Goal: Task Accomplishment & Management: Use online tool/utility

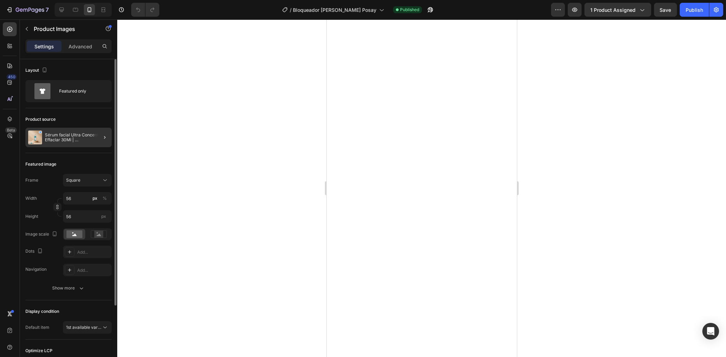
click at [66, 136] on p "Sérum facial Ultra Concentrado Effaclar 30Ml | [PERSON_NAME]-Posay" at bounding box center [77, 138] width 64 height 10
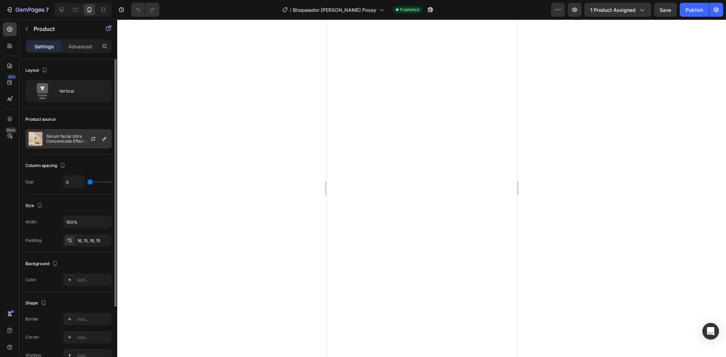
click at [70, 131] on div "Sérum facial Ultra Concentrado Effaclar 30Ml | [PERSON_NAME]-Posay" at bounding box center [68, 138] width 86 height 19
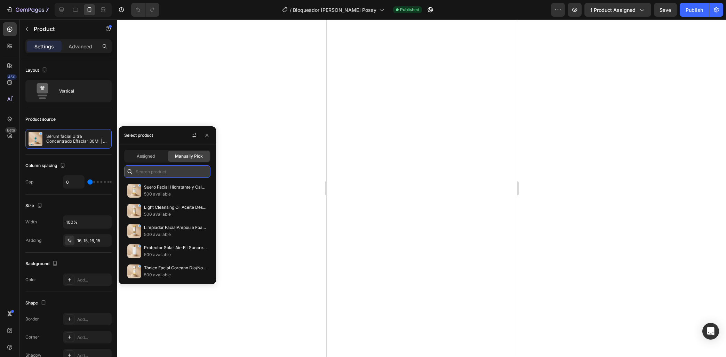
click at [160, 173] on input "text" at bounding box center [167, 171] width 86 height 13
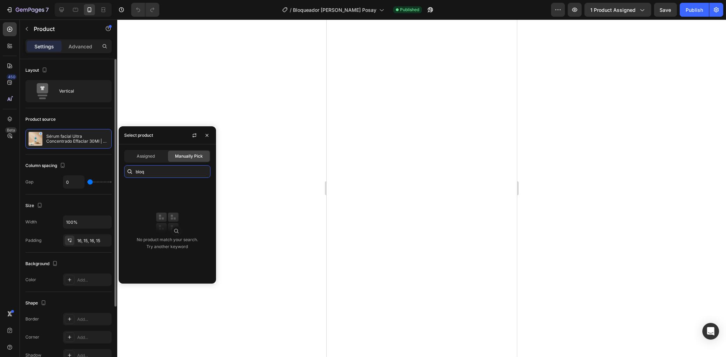
drag, startPoint x: 164, startPoint y: 176, endPoint x: 99, endPoint y: 168, distance: 64.8
click at [124, 168] on input "bloq" at bounding box center [167, 171] width 86 height 13
type input "at"
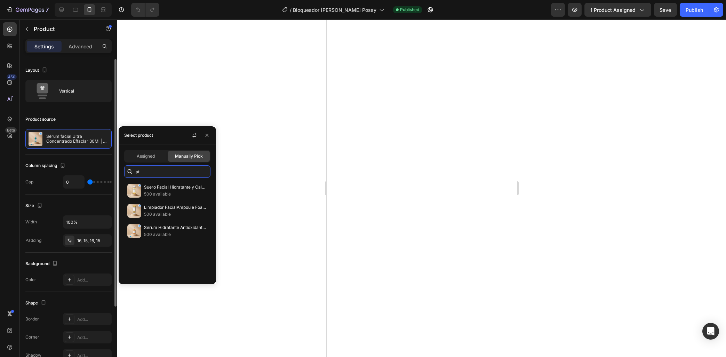
drag, startPoint x: 157, startPoint y: 173, endPoint x: 84, endPoint y: 153, distance: 76.0
click at [124, 165] on input "at" at bounding box center [167, 171] width 86 height 13
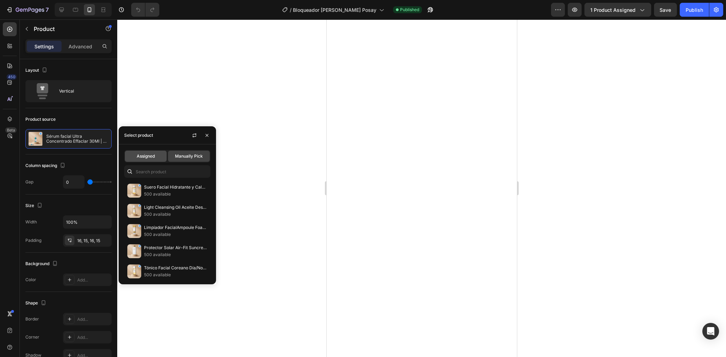
click at [145, 156] on span "Assigned" at bounding box center [146, 156] width 18 height 6
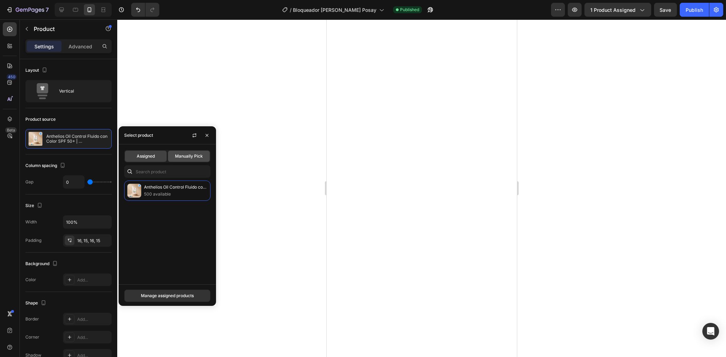
click at [175, 160] on div "Manually Pick" at bounding box center [189, 156] width 42 height 11
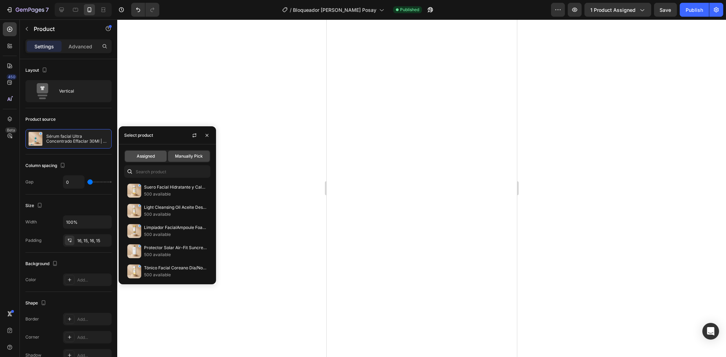
click at [142, 159] on div "Assigned" at bounding box center [146, 156] width 42 height 11
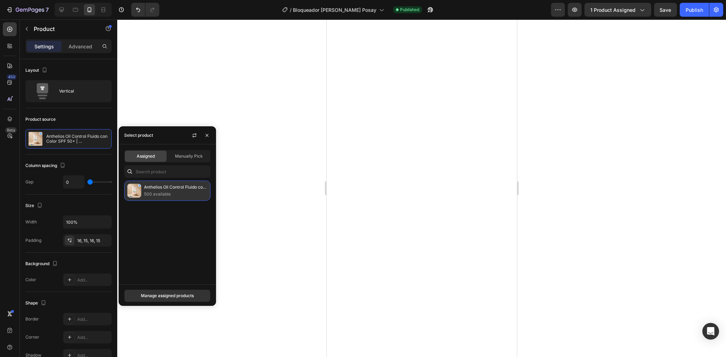
click at [154, 184] on p "Anthelios Oil Control Fluido con Color SPF 50+ | [PERSON_NAME]-Posay" at bounding box center [175, 187] width 63 height 7
click at [153, 188] on p "Anthelios Oil Control Fluido con Color SPF 50+ | [PERSON_NAME]-Posay" at bounding box center [175, 187] width 63 height 7
click at [289, 238] on div at bounding box center [421, 188] width 609 height 338
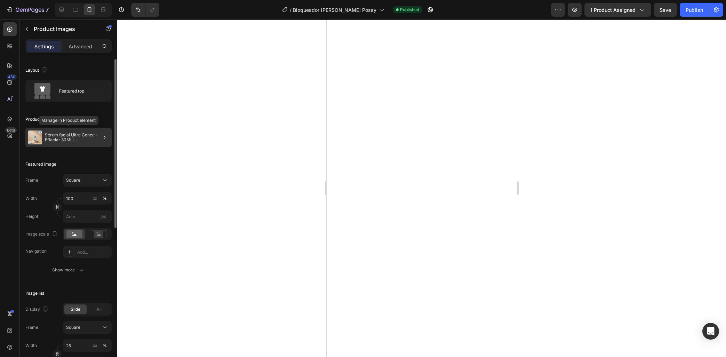
click at [77, 142] on p "Sérum facial Ultra Concentrado Effaclar 30Ml | [PERSON_NAME]-Posay" at bounding box center [77, 138] width 64 height 10
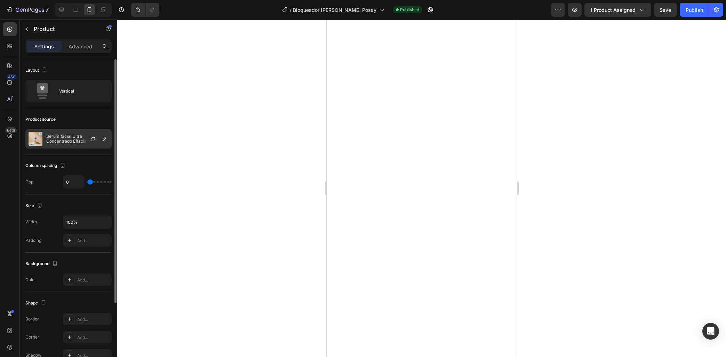
click at [64, 134] on p "Sérum facial Ultra Concentrado Effaclar 30Ml | [PERSON_NAME]-Posay" at bounding box center [77, 139] width 62 height 10
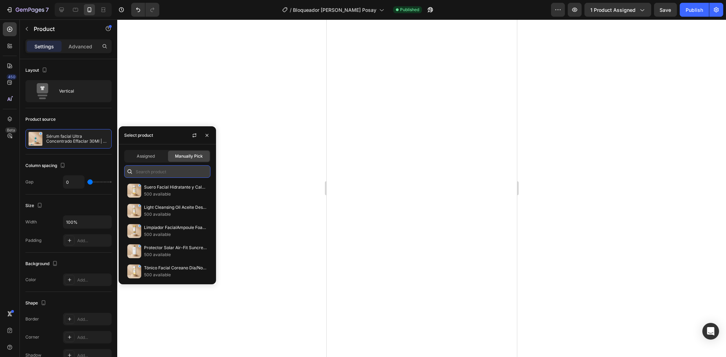
click at [164, 176] on input "text" at bounding box center [167, 171] width 86 height 13
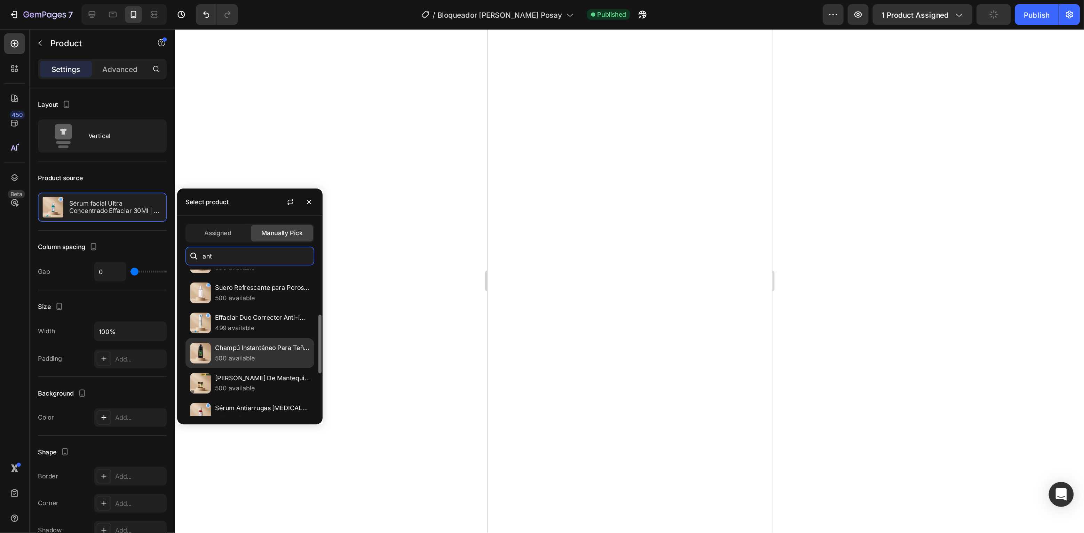
scroll to position [145, 0]
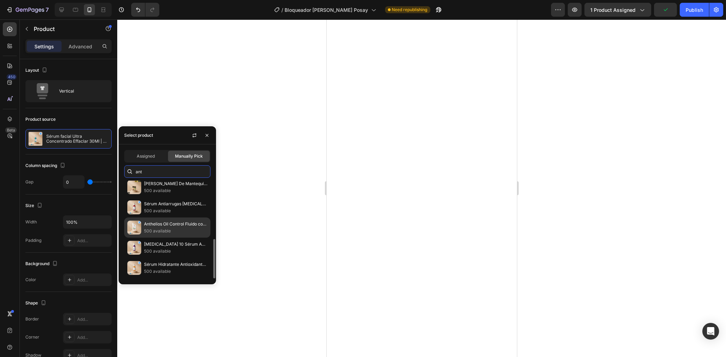
type input "ant"
click at [163, 238] on div "Anthelios Oil Control Fluido con Color SPF 50+ | [PERSON_NAME]-Posay 500 availa…" at bounding box center [167, 248] width 86 height 20
click at [267, 219] on div at bounding box center [421, 188] width 609 height 338
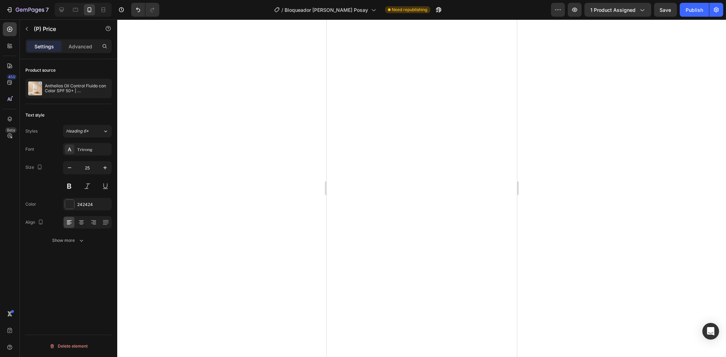
click at [207, 140] on div at bounding box center [421, 188] width 609 height 338
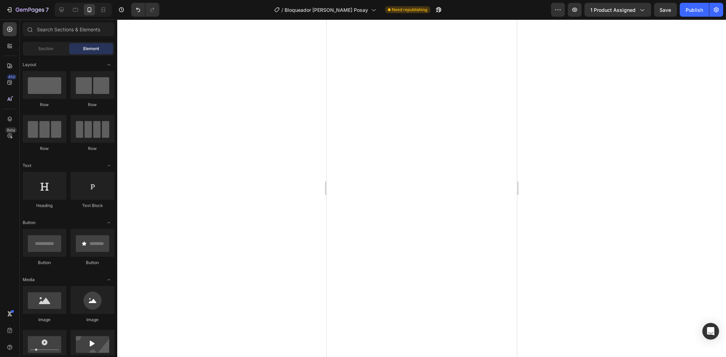
click at [639, 168] on div at bounding box center [421, 188] width 609 height 338
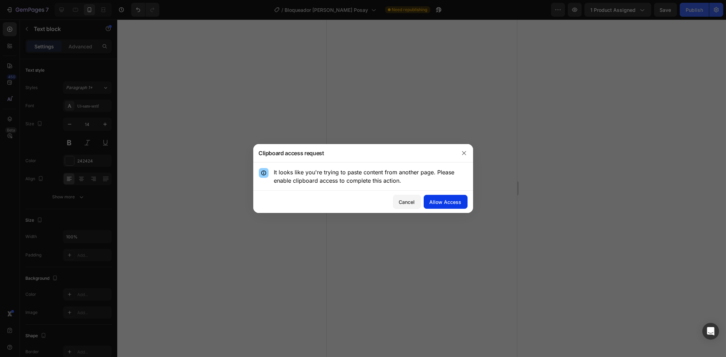
click at [433, 195] on button "Allow Access" at bounding box center [446, 202] width 44 height 14
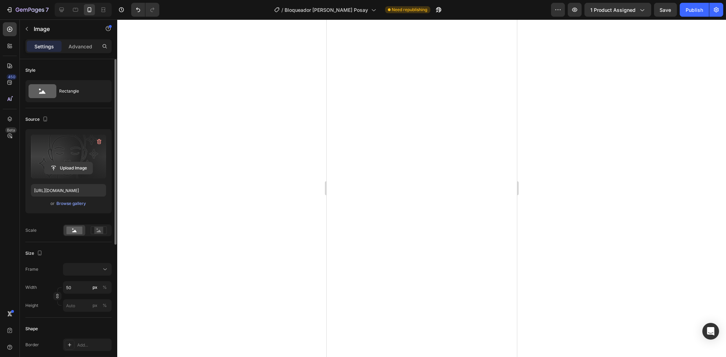
click at [76, 167] on input "file" at bounding box center [69, 168] width 48 height 12
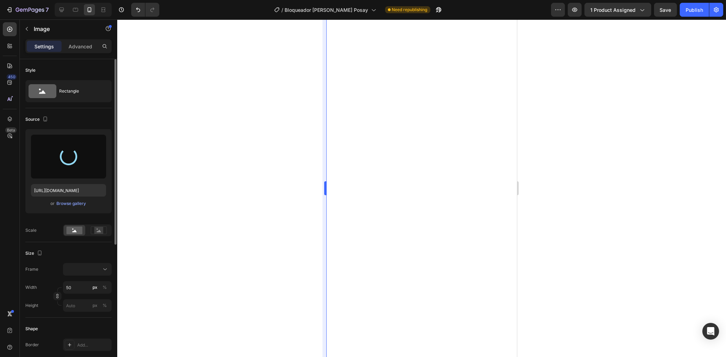
type input "[URL][DOMAIN_NAME]"
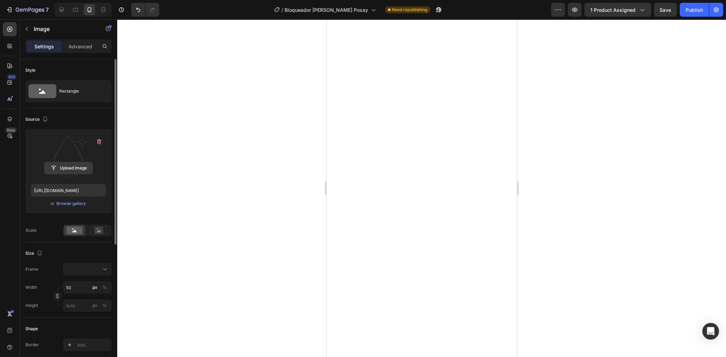
click at [78, 169] on input "file" at bounding box center [69, 168] width 48 height 12
type input "[URL][DOMAIN_NAME]"
click at [67, 162] on button "Upload Image" at bounding box center [68, 168] width 49 height 13
click at [78, 171] on input "file" at bounding box center [69, 168] width 48 height 12
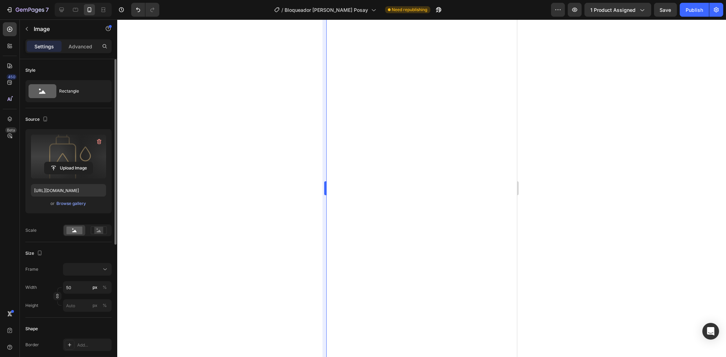
type input "[URL][DOMAIN_NAME]"
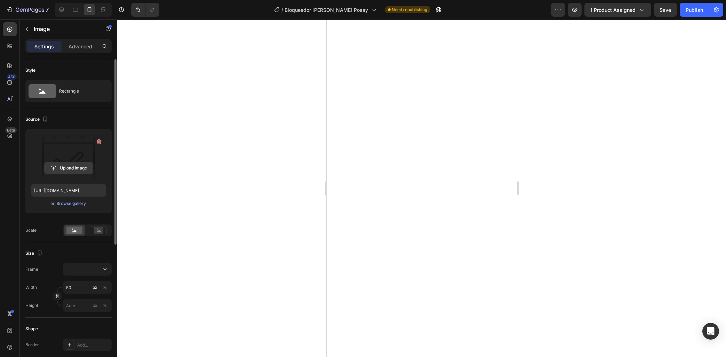
click at [77, 168] on input "file" at bounding box center [69, 168] width 48 height 12
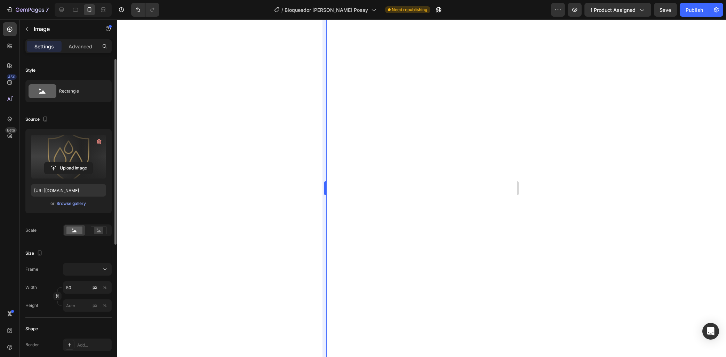
type input "[URL][DOMAIN_NAME]"
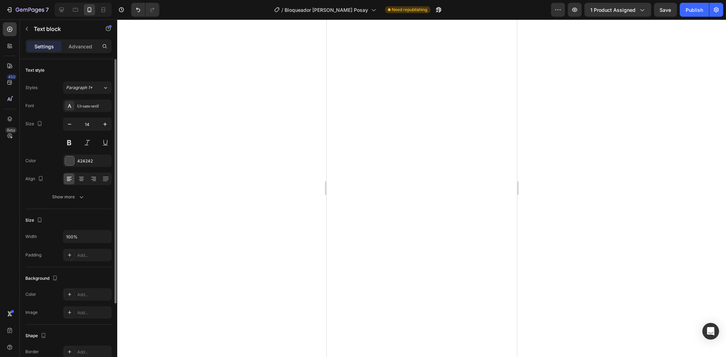
click at [224, 226] on div at bounding box center [421, 188] width 609 height 338
click at [311, 241] on div at bounding box center [421, 188] width 609 height 338
click at [79, 47] on p "Advanced" at bounding box center [81, 46] width 24 height 7
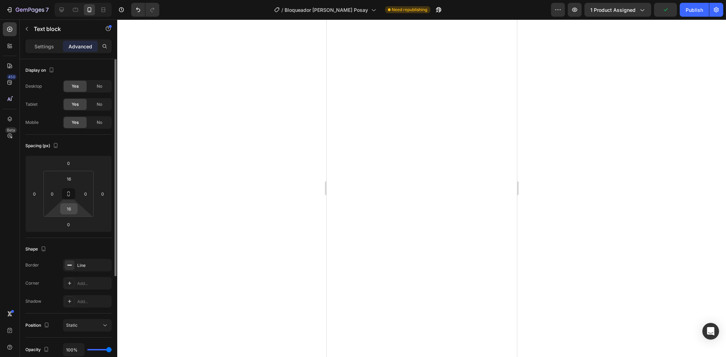
click at [72, 211] on input "16" at bounding box center [69, 209] width 14 height 10
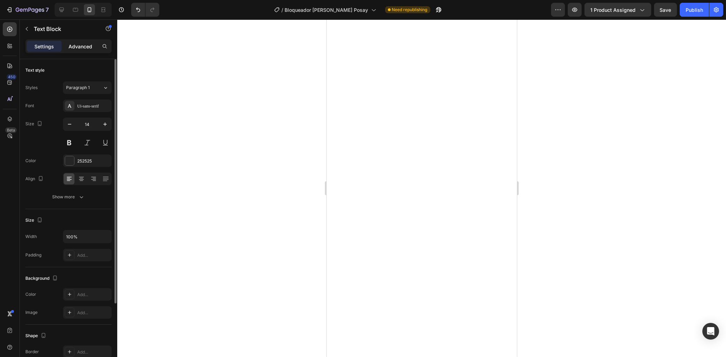
click at [79, 45] on p "Advanced" at bounding box center [81, 46] width 24 height 7
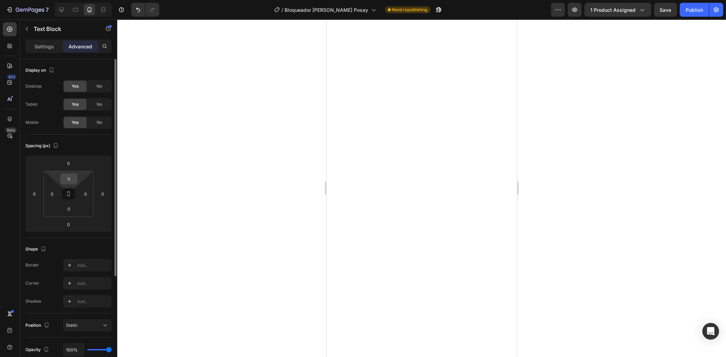
click at [68, 183] on input "0" at bounding box center [69, 179] width 14 height 10
paste input "16"
type input "16"
click at [69, 224] on input "0" at bounding box center [69, 224] width 14 height 10
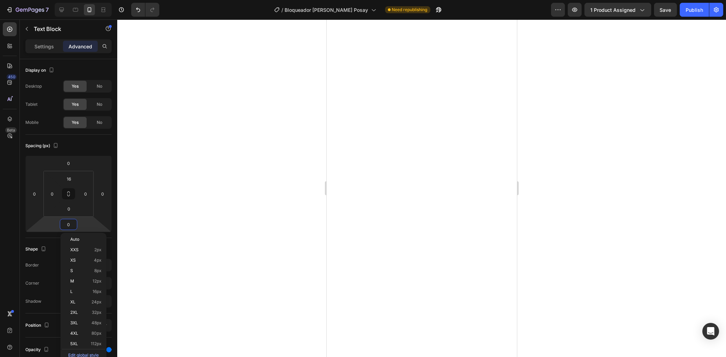
paste input "16"
type input "16"
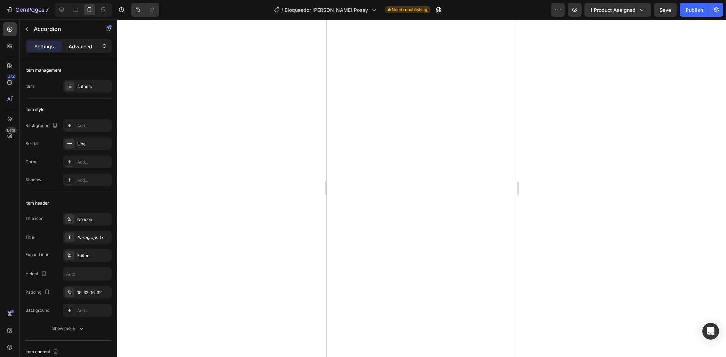
click at [81, 46] on p "Advanced" at bounding box center [81, 46] width 24 height 7
type input "100%"
type input "100"
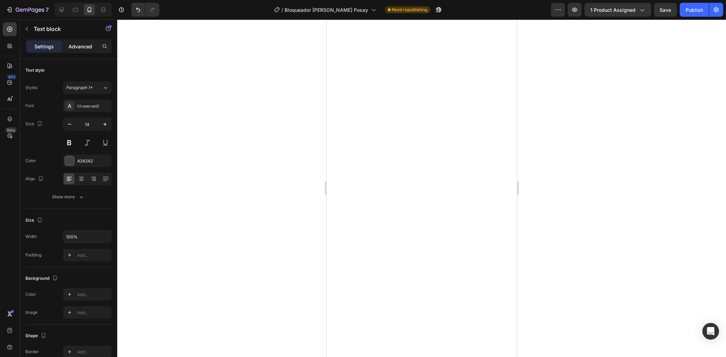
click at [73, 48] on p "Advanced" at bounding box center [81, 46] width 24 height 7
click at [88, 51] on div "Settings Advanced" at bounding box center [68, 46] width 86 height 14
click at [88, 49] on p "Advanced" at bounding box center [81, 46] width 24 height 7
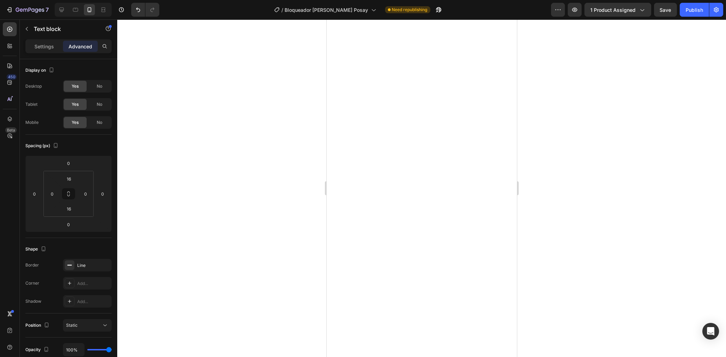
click at [249, 214] on div at bounding box center [421, 188] width 609 height 338
click at [214, 193] on div at bounding box center [421, 188] width 609 height 338
click at [303, 157] on div at bounding box center [421, 188] width 609 height 338
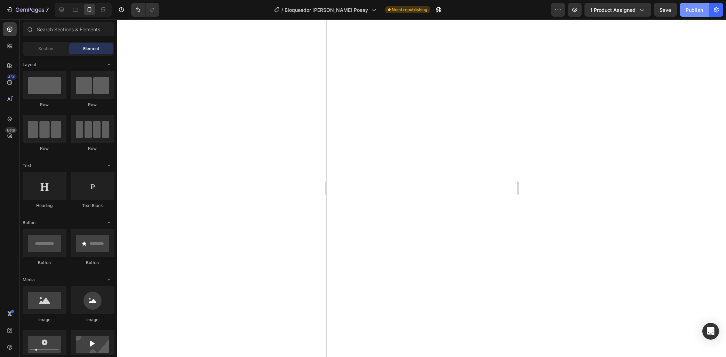
click at [689, 10] on div "Publish" at bounding box center [694, 9] width 17 height 7
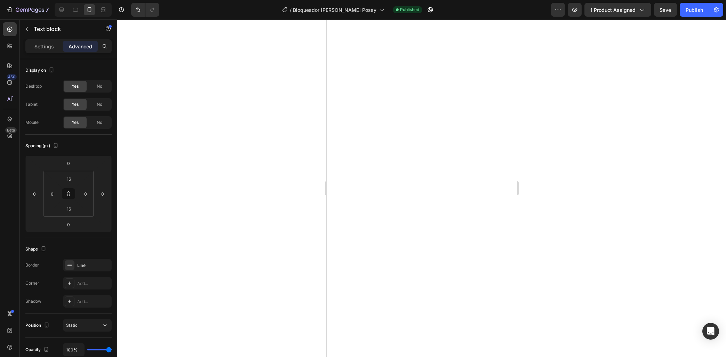
click at [269, 277] on div at bounding box center [421, 188] width 609 height 338
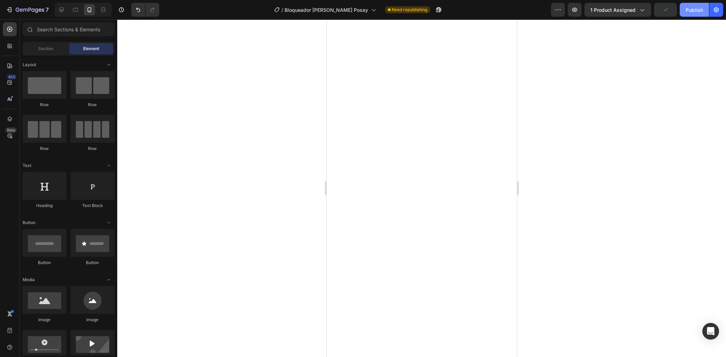
click at [701, 13] on div "Publish" at bounding box center [694, 9] width 17 height 7
click at [289, 238] on div at bounding box center [421, 188] width 609 height 338
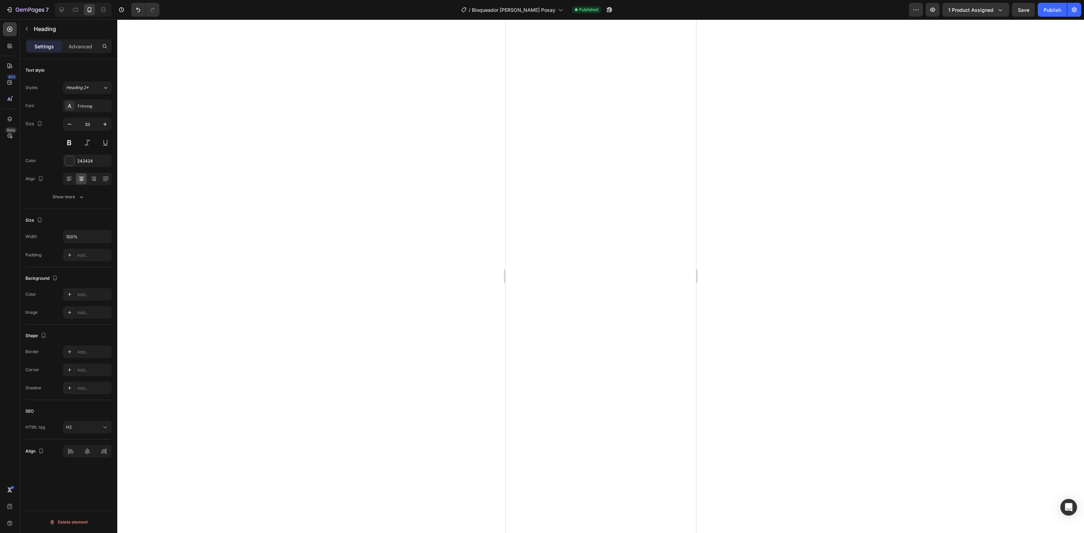
click at [329, 313] on div at bounding box center [600, 276] width 967 height 514
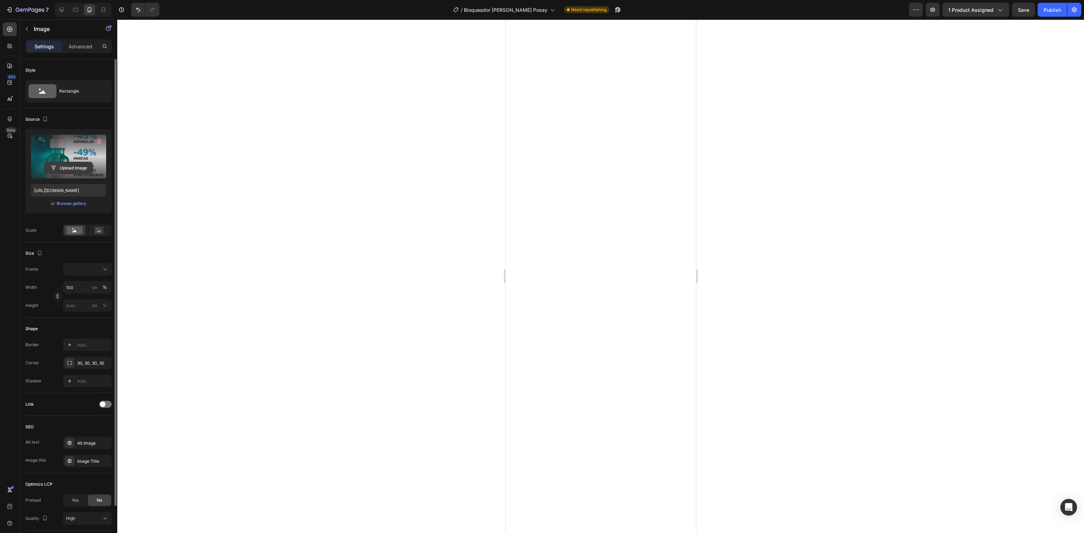
click at [58, 166] on input "file" at bounding box center [69, 168] width 48 height 12
type input "[URL][DOMAIN_NAME]"
click at [726, 11] on div "Publish" at bounding box center [1052, 9] width 17 height 7
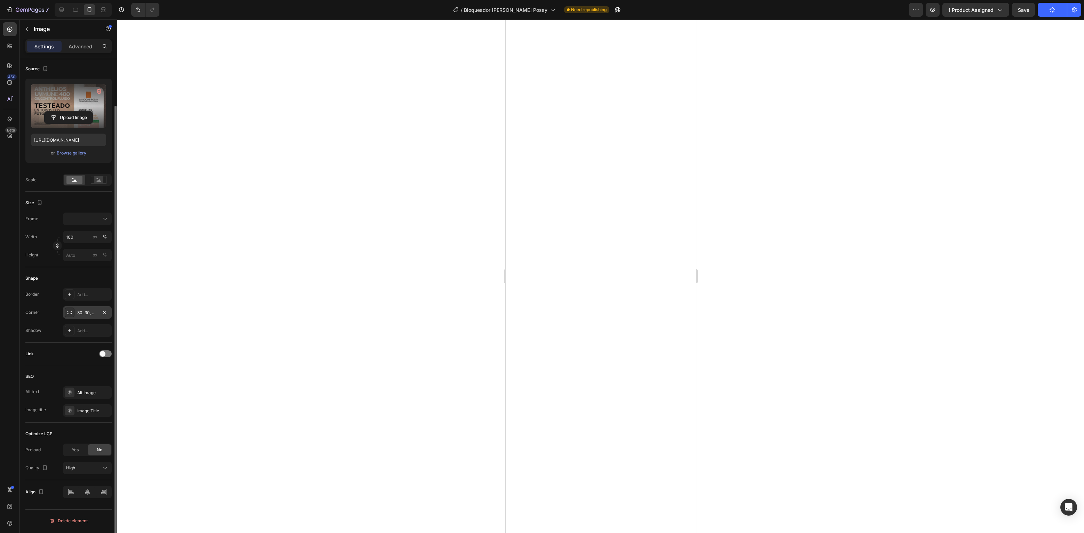
click at [80, 313] on div "30, 30, 30, 30" at bounding box center [87, 313] width 20 height 6
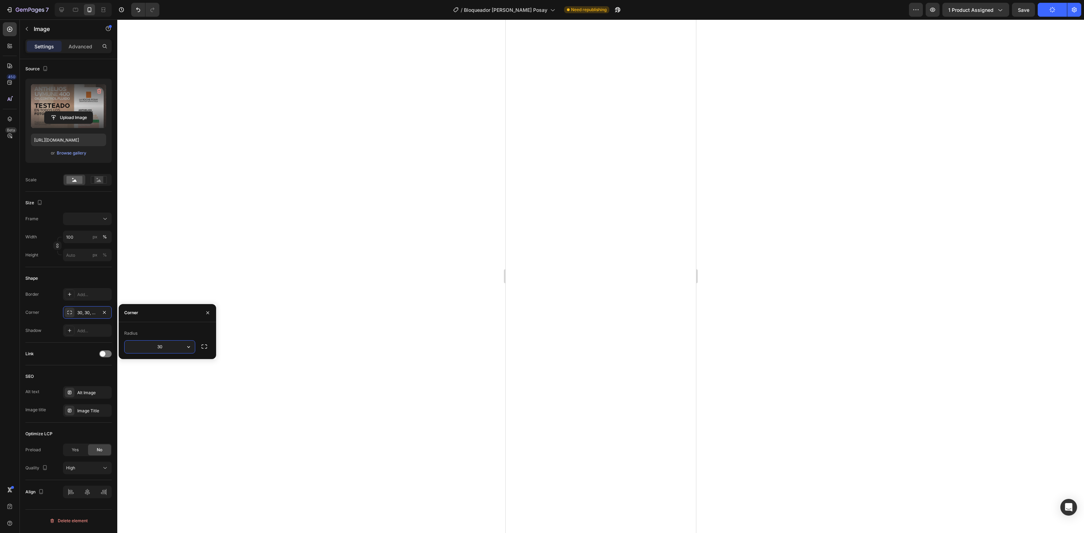
click at [165, 343] on input "30" at bounding box center [160, 347] width 70 height 13
type input "40"
click at [425, 214] on div at bounding box center [600, 276] width 967 height 514
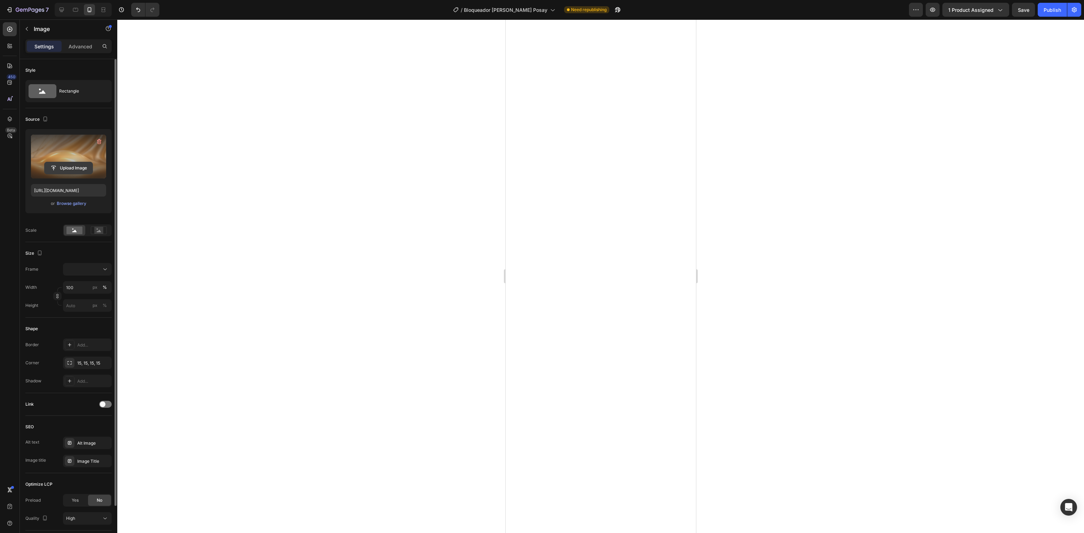
click at [63, 169] on input "file" at bounding box center [69, 168] width 48 height 12
type input "[URL][DOMAIN_NAME]"
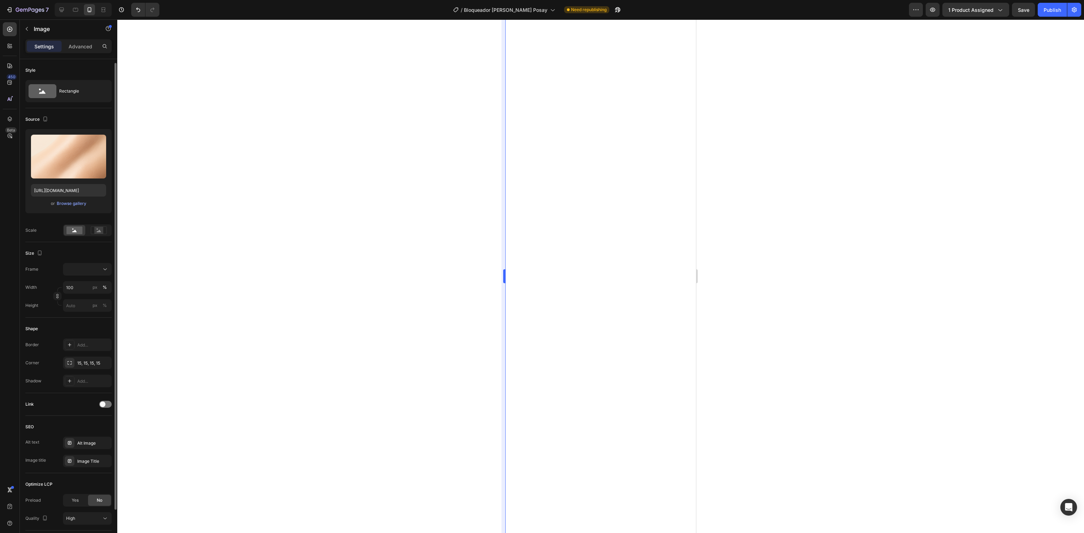
scroll to position [2, 0]
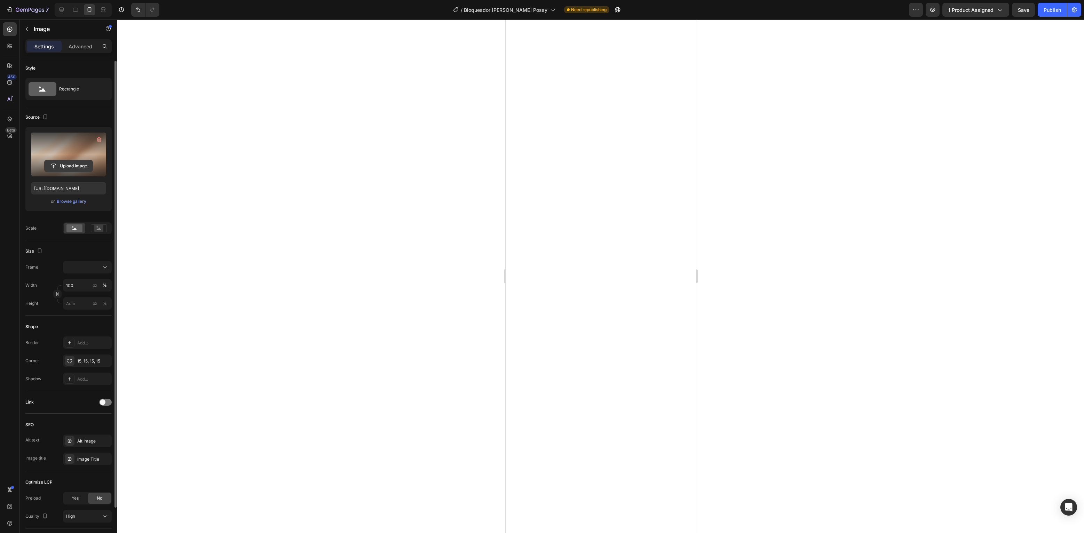
click at [59, 166] on input "file" at bounding box center [69, 166] width 48 height 12
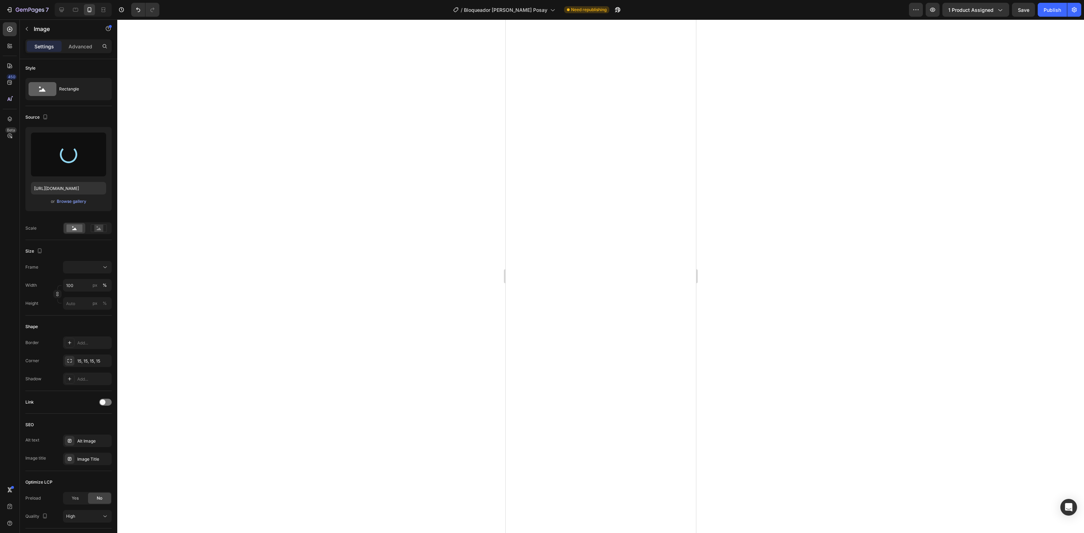
type input "[URL][DOMAIN_NAME]"
drag, startPoint x: 471, startPoint y: 166, endPoint x: 475, endPoint y: 164, distance: 4.7
click at [472, 165] on div at bounding box center [600, 276] width 967 height 514
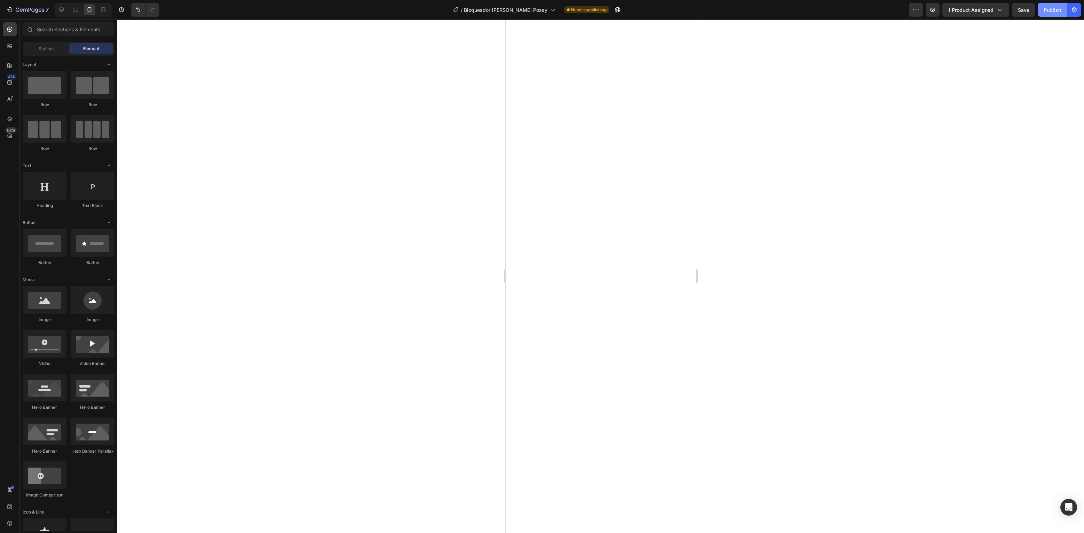
click at [726, 15] on button "Publish" at bounding box center [1052, 10] width 29 height 14
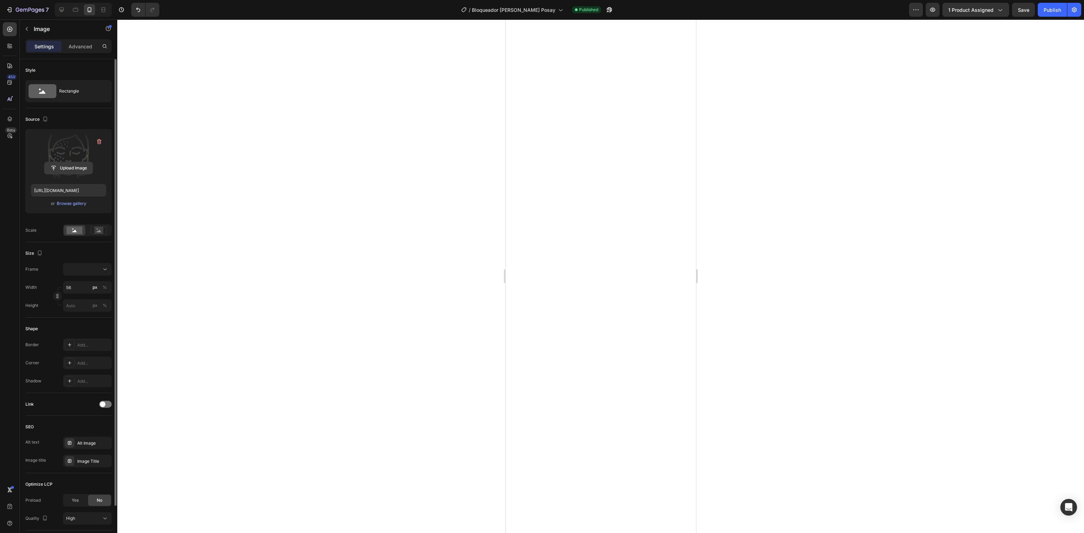
click at [56, 168] on input "file" at bounding box center [69, 168] width 48 height 12
type input "[URL][DOMAIN_NAME]"
click at [78, 166] on input "file" at bounding box center [69, 166] width 48 height 12
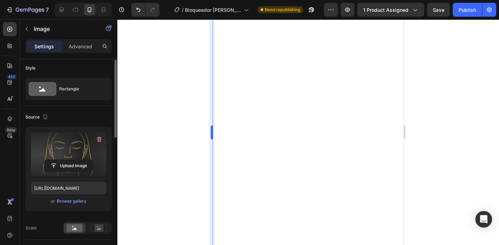
type input "[URL][DOMAIN_NAME]"
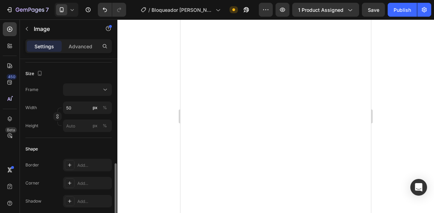
scroll to position [215, 0]
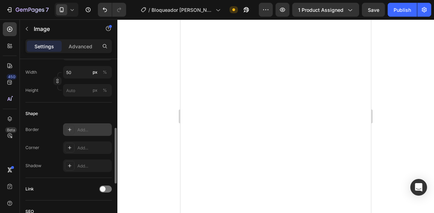
click at [75, 129] on div "Add..." at bounding box center [87, 130] width 49 height 13
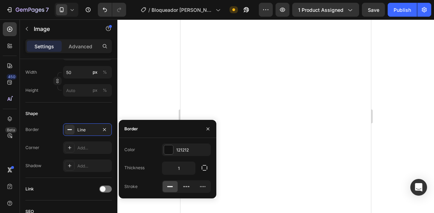
click at [156, 107] on div at bounding box center [275, 116] width 316 height 194
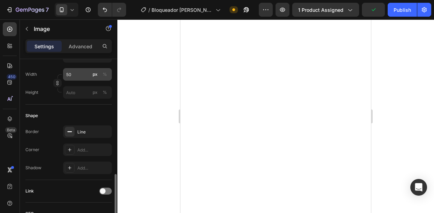
scroll to position [248, 0]
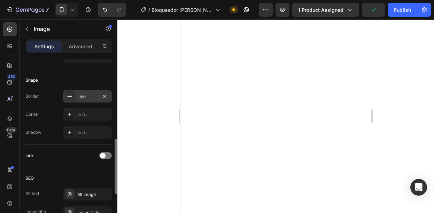
click at [82, 98] on div "Line" at bounding box center [87, 97] width 20 height 6
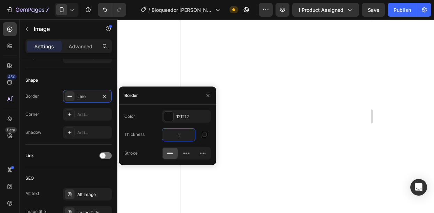
drag, startPoint x: 187, startPoint y: 136, endPoint x: 169, endPoint y: 132, distance: 18.2
click at [169, 132] on input "1" at bounding box center [178, 135] width 33 height 13
click at [182, 134] on input "1" at bounding box center [178, 135] width 33 height 13
type input "5"
click at [201, 117] on icon "button" at bounding box center [203, 117] width 6 height 6
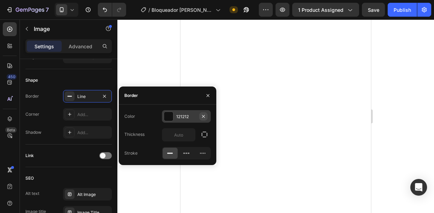
type input "0"
click at [84, 80] on div "Shape" at bounding box center [68, 80] width 86 height 11
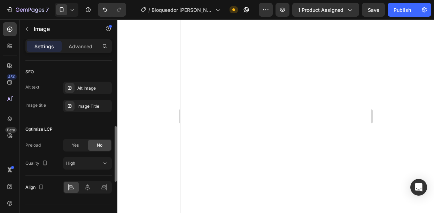
scroll to position [284, 0]
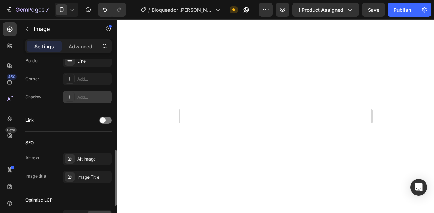
click at [78, 100] on div "Add..." at bounding box center [93, 97] width 33 height 6
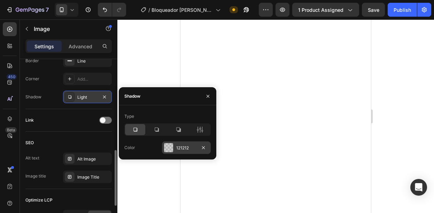
click at [167, 145] on div at bounding box center [168, 147] width 9 height 9
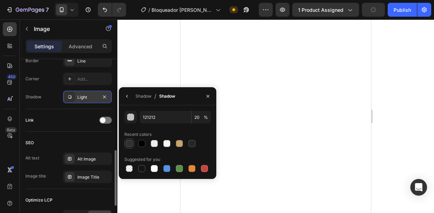
click at [132, 144] on div at bounding box center [129, 143] width 7 height 7
type input "2C332F"
type input "100"
click at [141, 143] on div at bounding box center [141, 143] width 7 height 7
type input "000000"
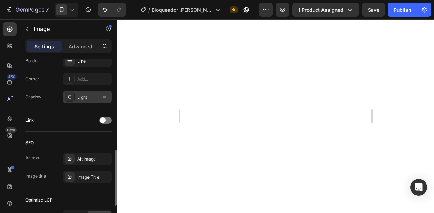
click at [93, 133] on div "SEO Alt text Alt Image Image title Image Title" at bounding box center [68, 160] width 86 height 57
click at [109, 97] on div "Light" at bounding box center [87, 97] width 49 height 13
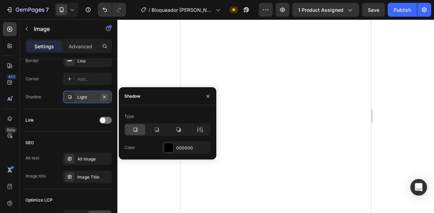
click at [104, 98] on icon "button" at bounding box center [105, 97] width 6 height 6
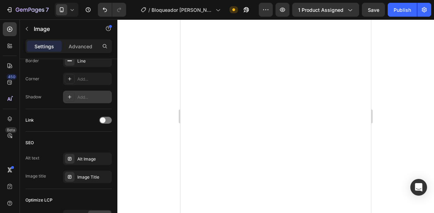
scroll to position [248, 0]
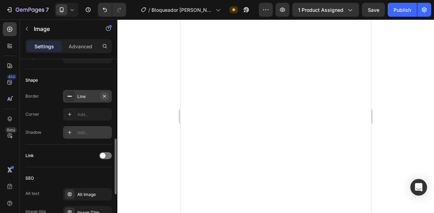
click at [104, 94] on icon "button" at bounding box center [105, 97] width 6 height 6
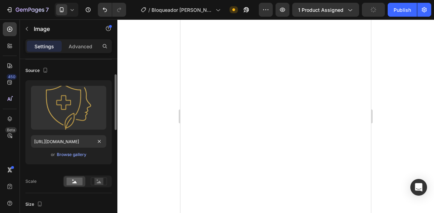
scroll to position [0, 0]
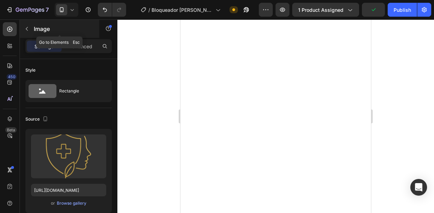
click at [28, 27] on icon "button" at bounding box center [27, 29] width 6 height 6
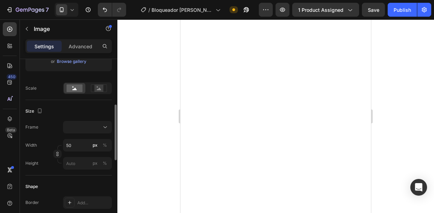
scroll to position [213, 0]
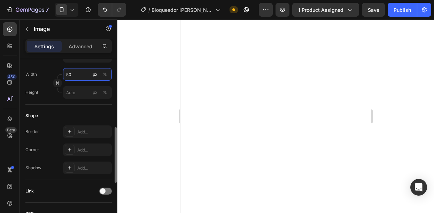
click at [83, 74] on input "50" at bounding box center [87, 74] width 49 height 13
type input "7"
type input "70"
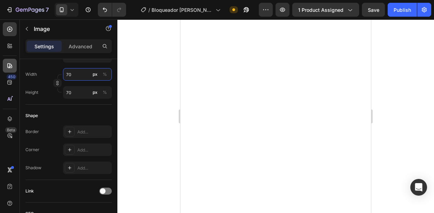
drag, startPoint x: 76, startPoint y: 72, endPoint x: 14, endPoint y: 65, distance: 62.3
click at [63, 69] on input "70" at bounding box center [87, 74] width 49 height 13
type input "6"
type input "60"
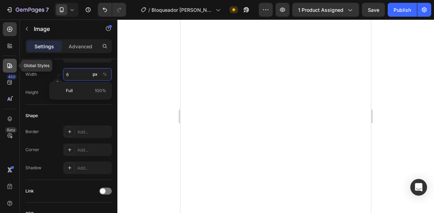
type input "60"
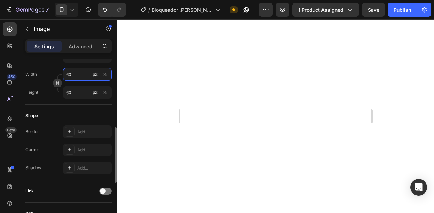
drag, startPoint x: 73, startPoint y: 73, endPoint x: 55, endPoint y: 80, distance: 20.0
click at [63, 70] on input "60" at bounding box center [87, 74] width 49 height 13
drag, startPoint x: 74, startPoint y: 72, endPoint x: 24, endPoint y: 66, distance: 50.5
click at [63, 68] on input "50" at bounding box center [87, 74] width 49 height 13
paste input "60"
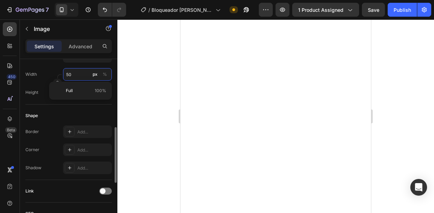
type input "6050"
click at [77, 74] on input "6050" at bounding box center [87, 74] width 49 height 13
paste input "60"
type input "605060"
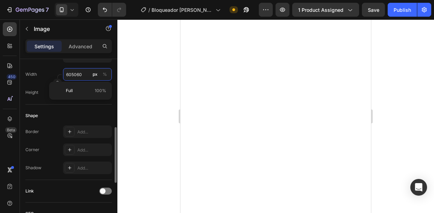
type input "605060"
click at [75, 73] on input "605060" at bounding box center [87, 74] width 49 height 13
paste input "text"
type input "60"
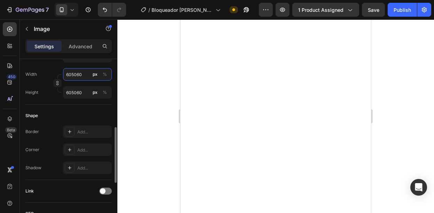
type input "60"
drag, startPoint x: 76, startPoint y: 73, endPoint x: 23, endPoint y: 78, distance: 52.4
click at [63, 69] on input "50" at bounding box center [87, 74] width 49 height 13
paste input "60"
type input "6050"
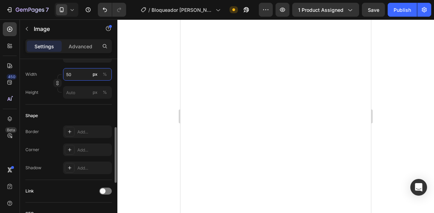
type input "6050"
click at [69, 76] on input "6050" at bounding box center [87, 74] width 49 height 13
click at [70, 75] on input "6050" at bounding box center [87, 74] width 49 height 13
paste input "text"
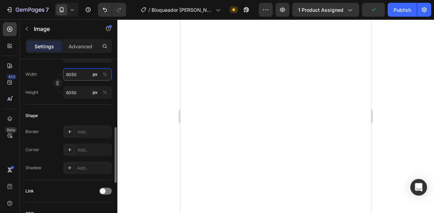
type input "60"
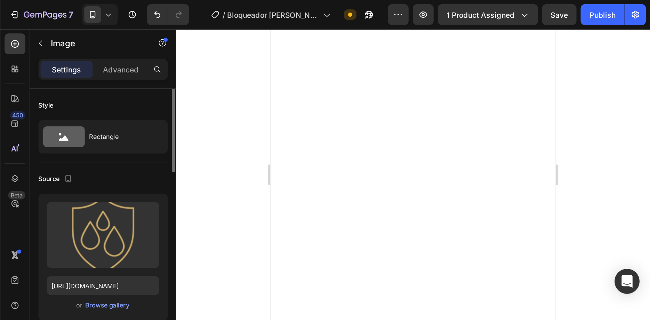
scroll to position [142, 0]
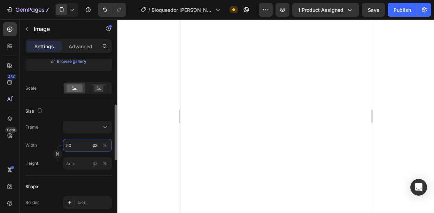
drag, startPoint x: 82, startPoint y: 142, endPoint x: 77, endPoint y: 145, distance: 5.5
click at [81, 142] on input "50" at bounding box center [87, 145] width 49 height 13
click at [77, 145] on input "50" at bounding box center [87, 145] width 49 height 13
paste input "6"
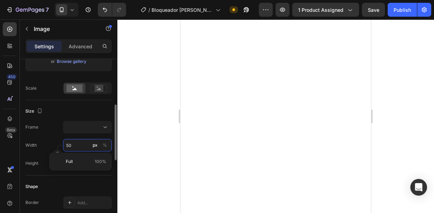
type input "60"
click at [166, 161] on div at bounding box center [275, 116] width 316 height 194
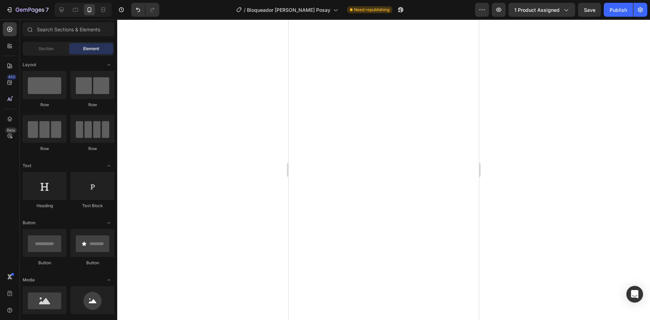
click at [264, 160] on div at bounding box center [383, 169] width 533 height 300
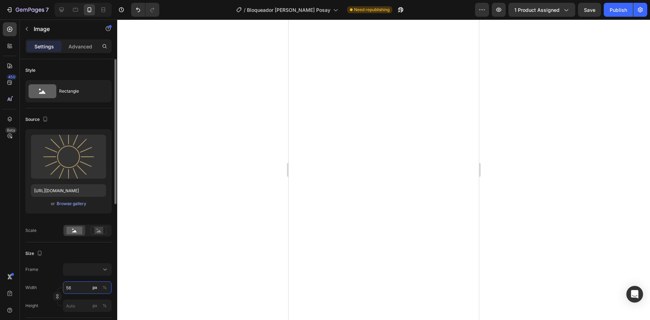
click at [76, 285] on input "56" at bounding box center [87, 287] width 49 height 13
paste input "60"
type input "60"
drag, startPoint x: 79, startPoint y: 287, endPoint x: 64, endPoint y: 284, distance: 14.5
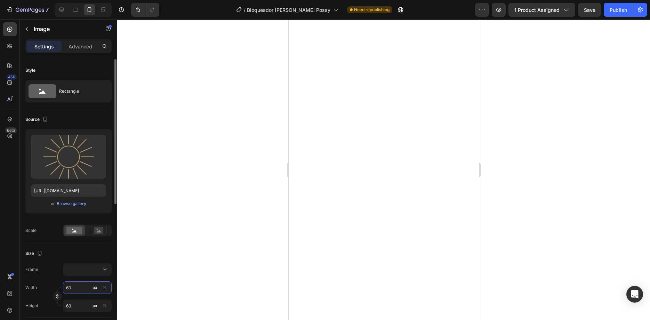
click at [64, 284] on input "60" at bounding box center [87, 287] width 49 height 13
type input "7"
type input "70"
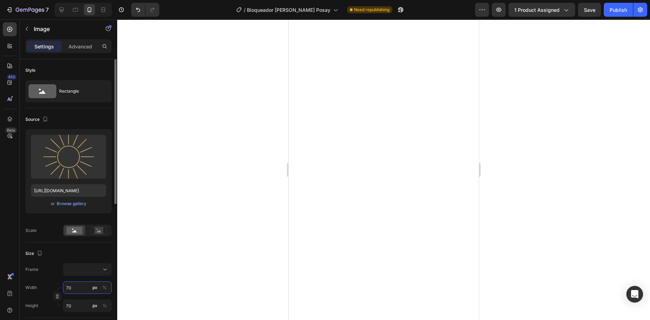
click at [74, 284] on input "70" at bounding box center [87, 287] width 49 height 13
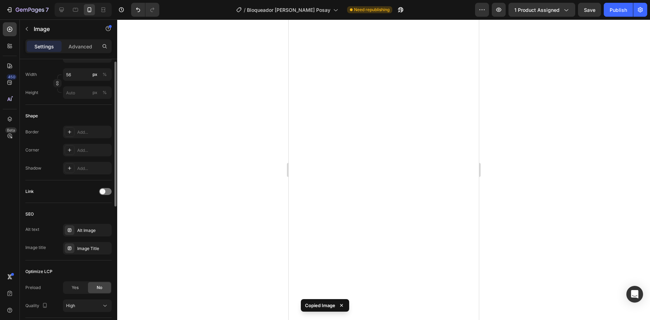
scroll to position [106, 0]
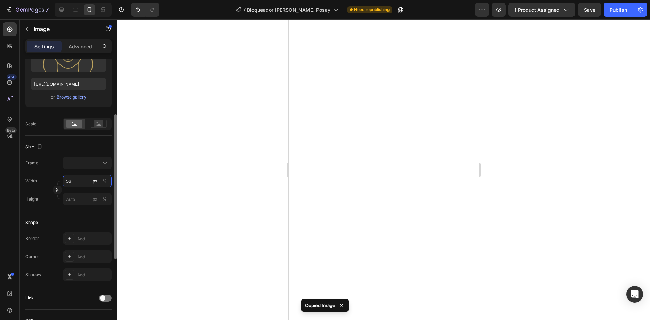
click at [70, 181] on input "56" at bounding box center [87, 181] width 49 height 13
paste input "70"
type input "70"
click at [63, 177] on input "56" at bounding box center [87, 181] width 49 height 13
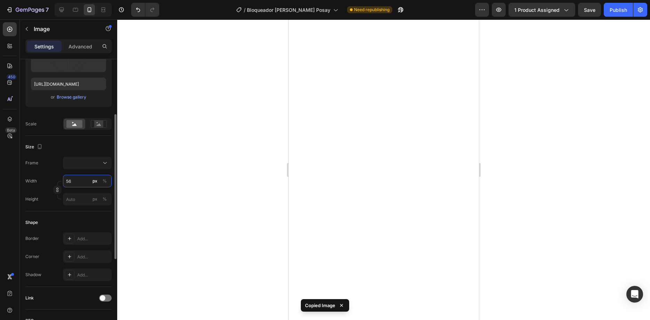
paste input "70"
type input "7056"
click at [74, 181] on input "7056" at bounding box center [87, 181] width 49 height 13
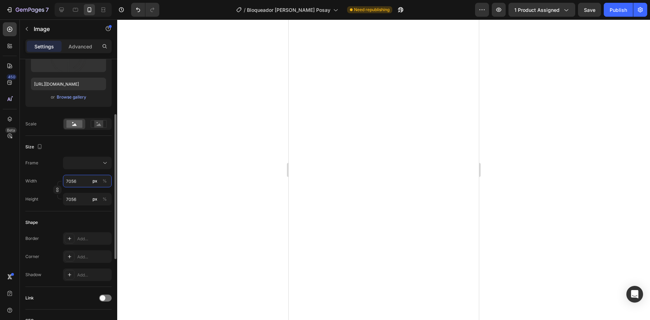
paste input "text"
type input "70"
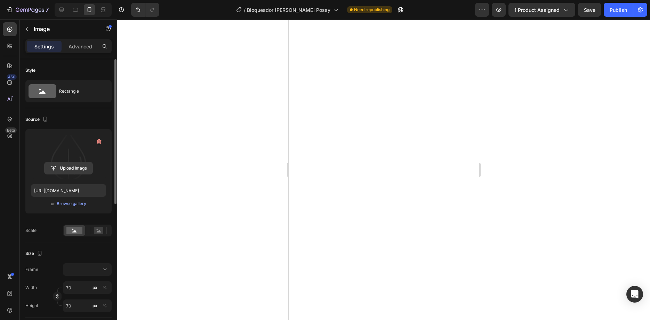
click at [59, 165] on input "file" at bounding box center [69, 168] width 48 height 12
type input "[URL][DOMAIN_NAME]"
click at [73, 166] on input "file" at bounding box center [69, 168] width 48 height 12
type input "[URL][DOMAIN_NAME]"
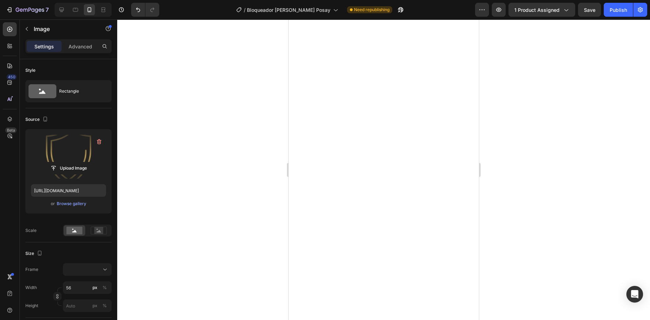
click at [241, 219] on div at bounding box center [383, 169] width 533 height 300
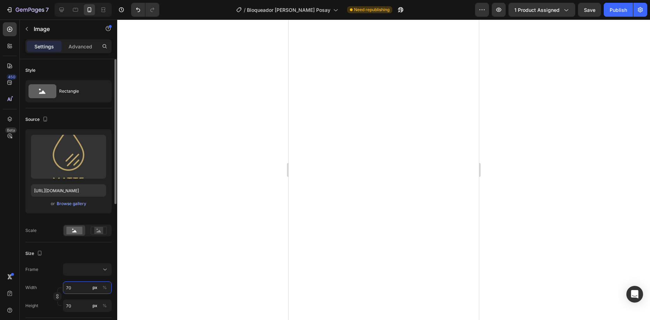
click at [73, 291] on input "70" at bounding box center [87, 287] width 49 height 13
click at [227, 194] on div at bounding box center [383, 169] width 533 height 300
click at [72, 270] on div at bounding box center [87, 269] width 42 height 7
click at [74, 288] on input "56" at bounding box center [87, 287] width 49 height 13
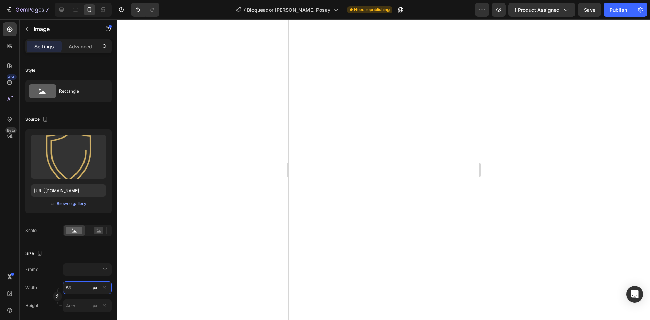
paste input "70"
type input "70"
click at [211, 268] on div at bounding box center [383, 169] width 533 height 300
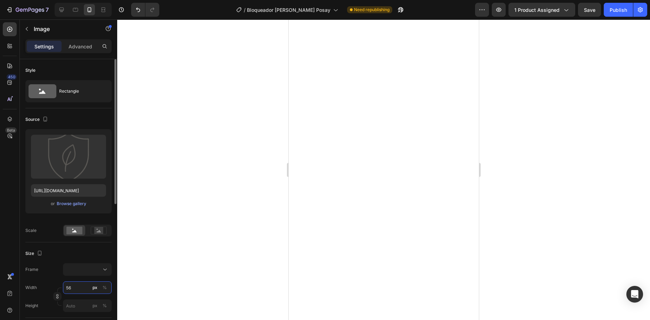
click at [70, 287] on input "56" at bounding box center [87, 287] width 49 height 13
paste input "70"
type input "70"
drag, startPoint x: 82, startPoint y: 288, endPoint x: 125, endPoint y: 286, distance: 42.8
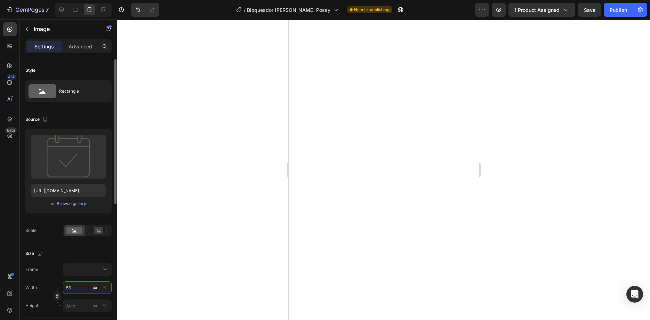
click at [82, 288] on input "56" at bounding box center [87, 287] width 49 height 13
paste input "70"
type input "70"
click at [214, 261] on div at bounding box center [383, 169] width 533 height 300
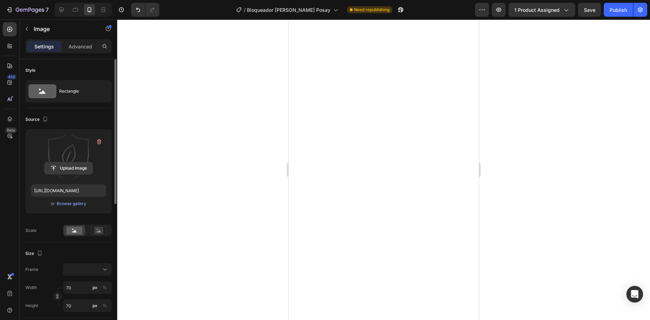
click at [80, 172] on input "file" at bounding box center [69, 168] width 48 height 12
type input "[URL][DOMAIN_NAME]"
click at [71, 167] on input "file" at bounding box center [69, 168] width 48 height 12
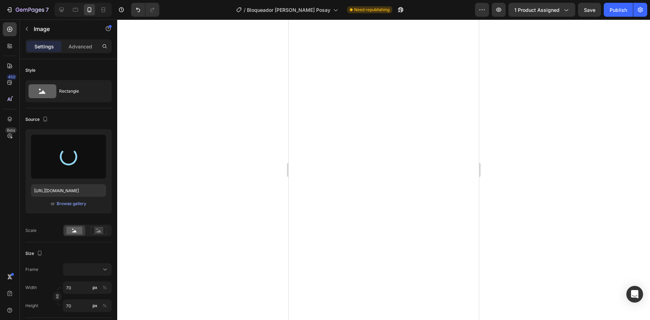
type input "[URL][DOMAIN_NAME]"
click at [73, 171] on input "file" at bounding box center [69, 168] width 48 height 12
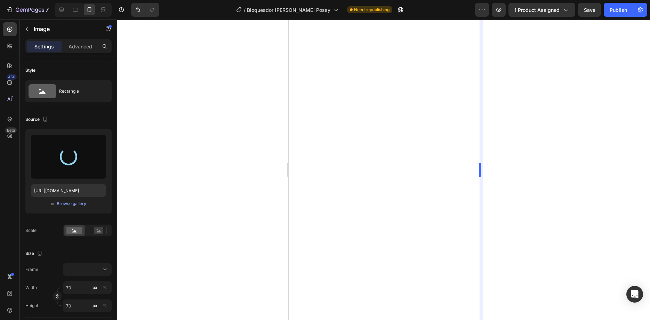
type input "[URL][DOMAIN_NAME]"
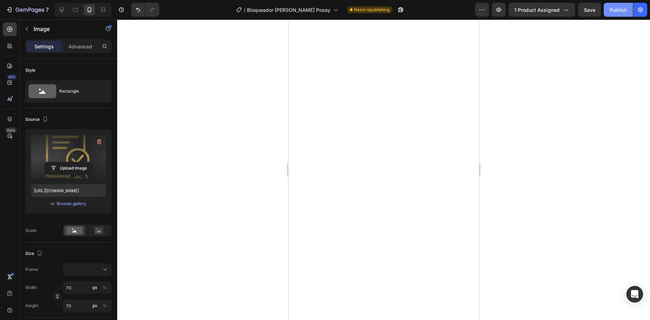
click at [615, 8] on div "Publish" at bounding box center [618, 9] width 17 height 7
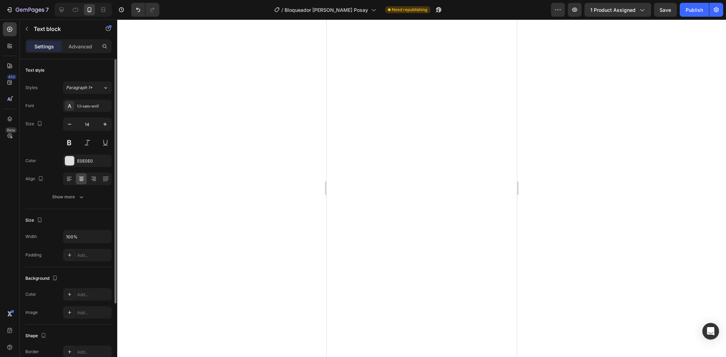
click at [256, 232] on div at bounding box center [421, 188] width 609 height 338
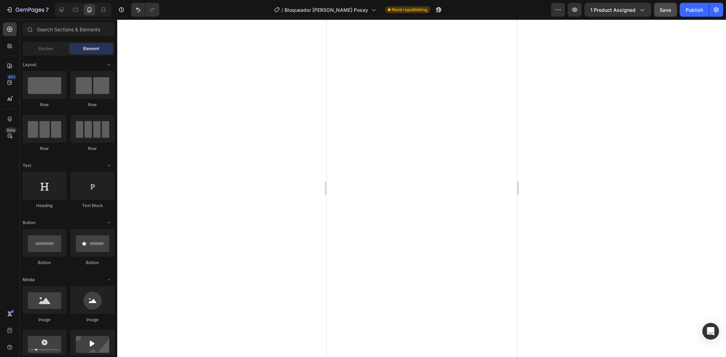
click at [686, 7] on button "Publish" at bounding box center [694, 10] width 29 height 14
click at [692, 14] on button "Publish" at bounding box center [694, 10] width 29 height 14
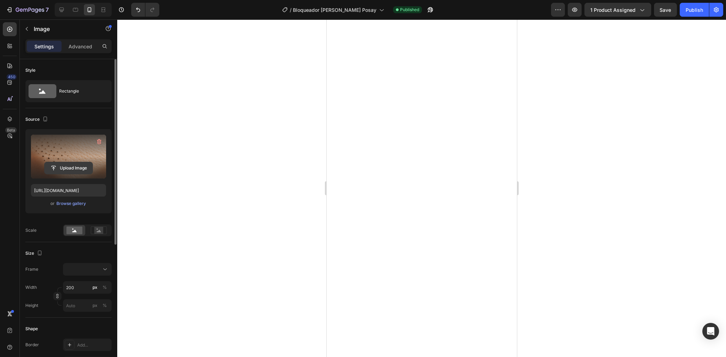
click at [61, 164] on input "file" at bounding box center [69, 168] width 48 height 12
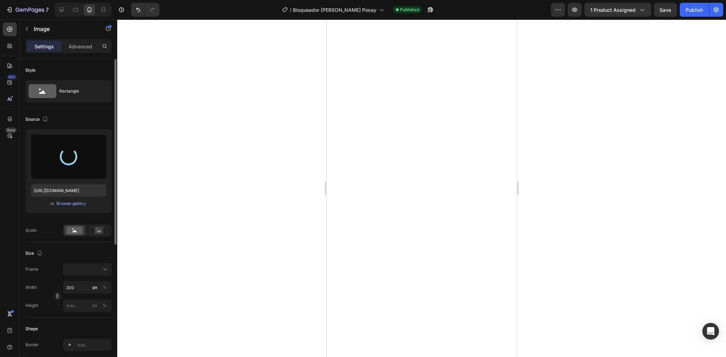
type input "[URL][DOMAIN_NAME]"
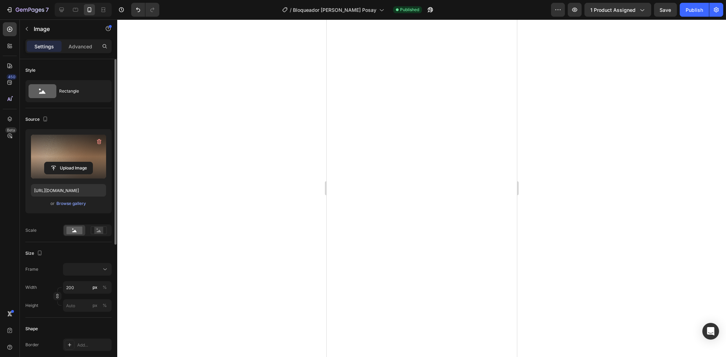
click at [289, 186] on div at bounding box center [421, 188] width 609 height 338
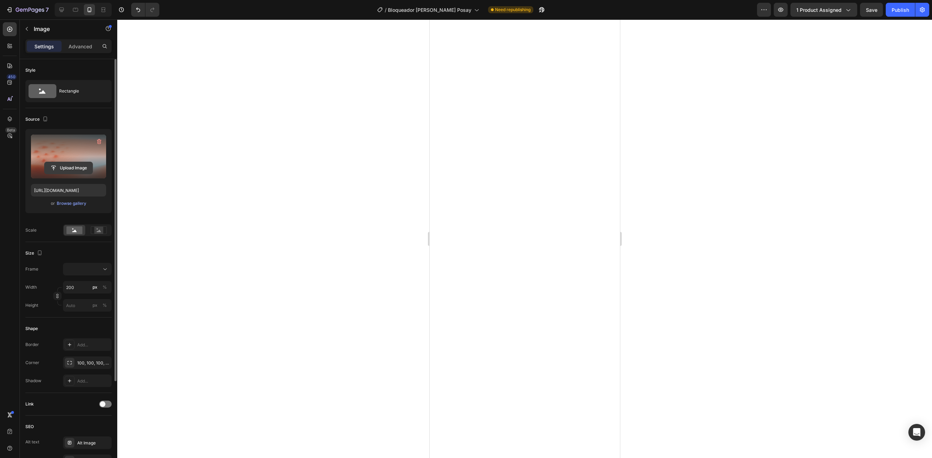
click at [76, 167] on input "file" at bounding box center [69, 168] width 48 height 12
type input "[URL][DOMAIN_NAME]"
click at [65, 167] on input "file" at bounding box center [69, 168] width 48 height 12
click at [69, 176] on label at bounding box center [68, 157] width 75 height 44
click at [69, 174] on input "file" at bounding box center [69, 168] width 48 height 12
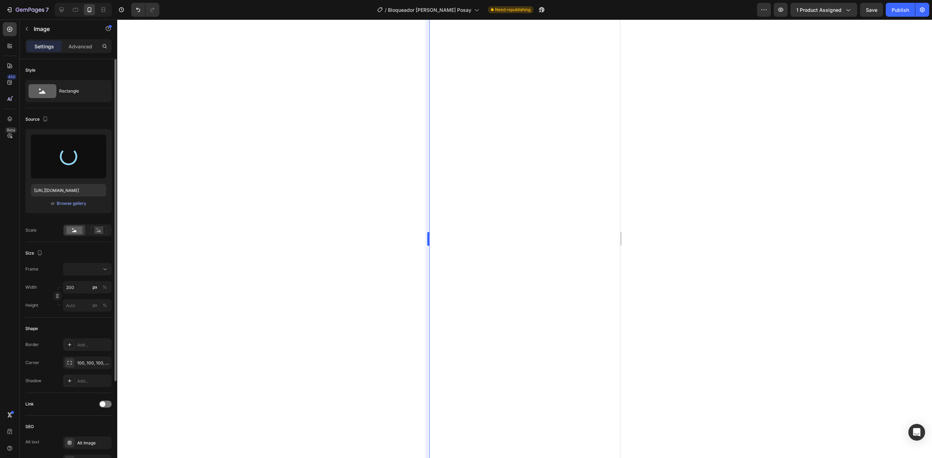
type input "[URL][DOMAIN_NAME]"
click at [53, 176] on label at bounding box center [68, 157] width 75 height 44
click at [53, 174] on input "file" at bounding box center [69, 168] width 48 height 12
type input "[URL][DOMAIN_NAME]"
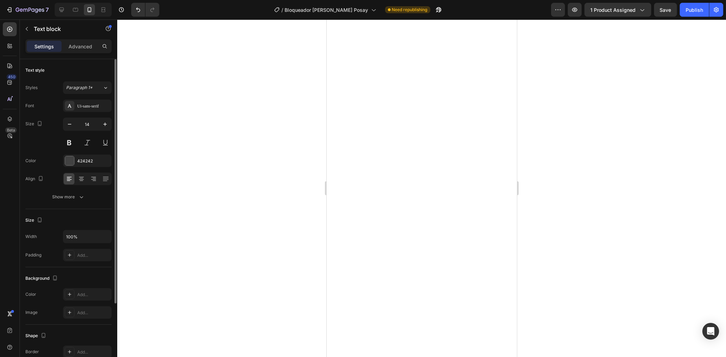
click at [557, 343] on div at bounding box center [421, 188] width 609 height 338
click at [311, 306] on div at bounding box center [421, 188] width 609 height 338
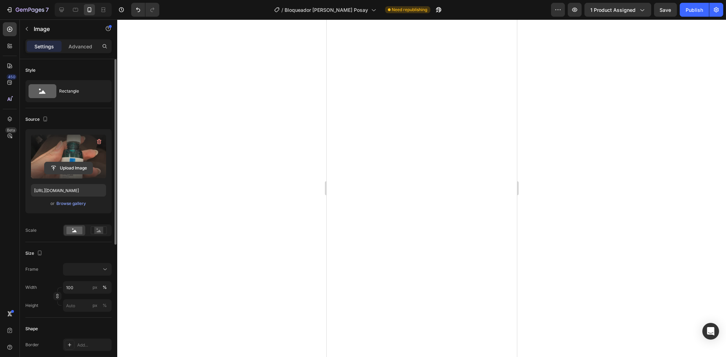
click at [74, 164] on input "file" at bounding box center [69, 168] width 48 height 12
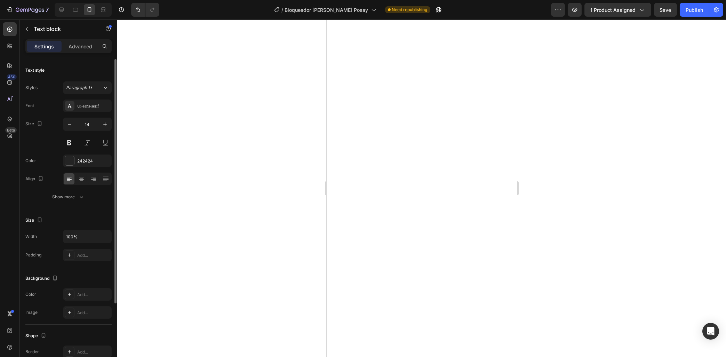
click at [553, 187] on div at bounding box center [421, 188] width 609 height 338
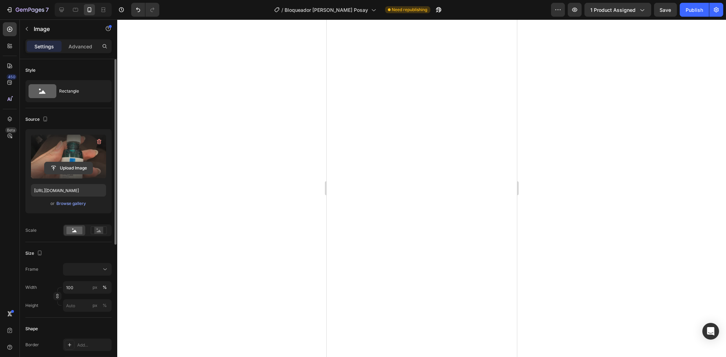
click at [80, 167] on input "file" at bounding box center [69, 168] width 48 height 12
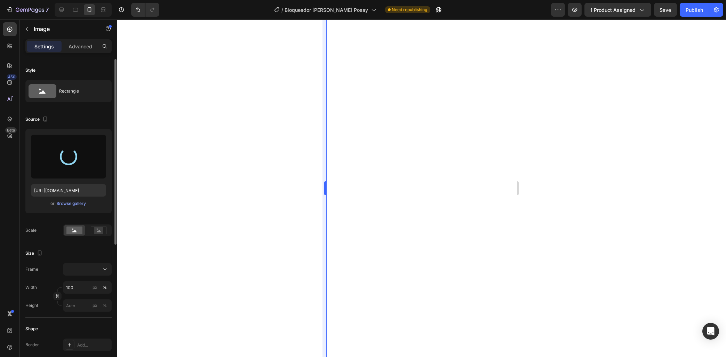
type input "[URL][DOMAIN_NAME]"
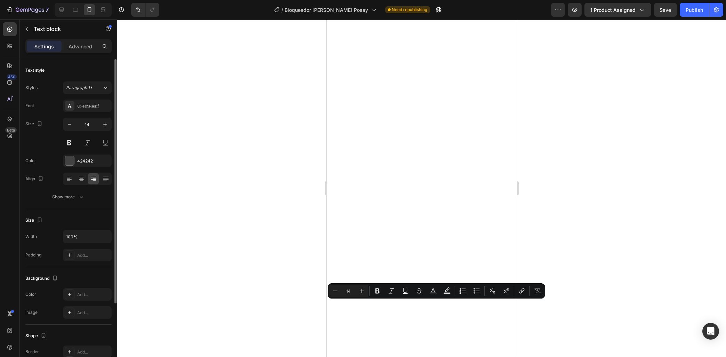
click at [315, 241] on div at bounding box center [421, 188] width 609 height 338
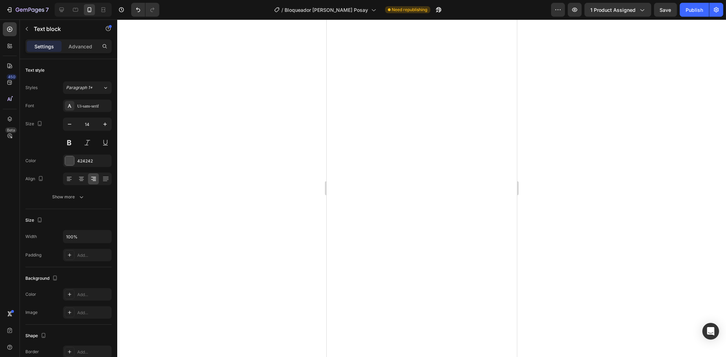
click at [613, 184] on div at bounding box center [421, 188] width 609 height 338
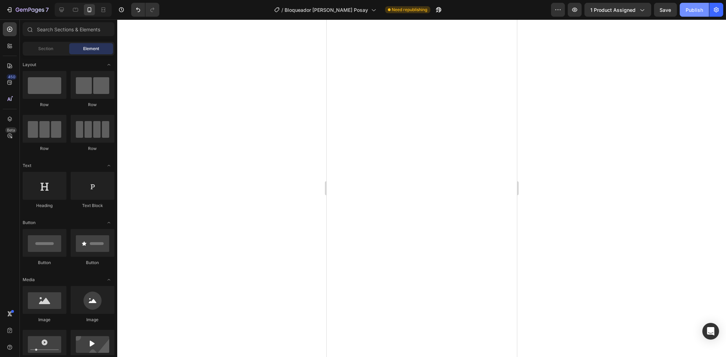
click at [690, 10] on div "Publish" at bounding box center [694, 9] width 17 height 7
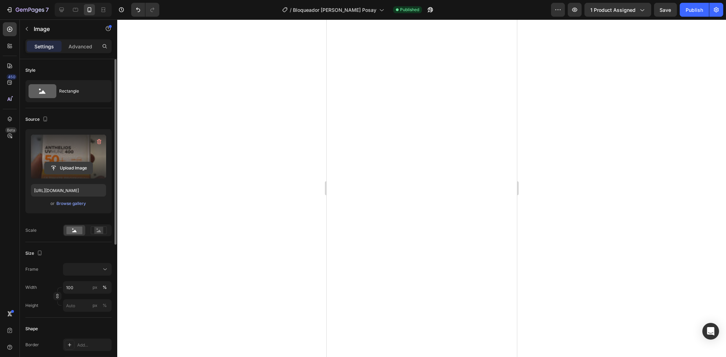
click at [57, 169] on input "file" at bounding box center [69, 168] width 48 height 12
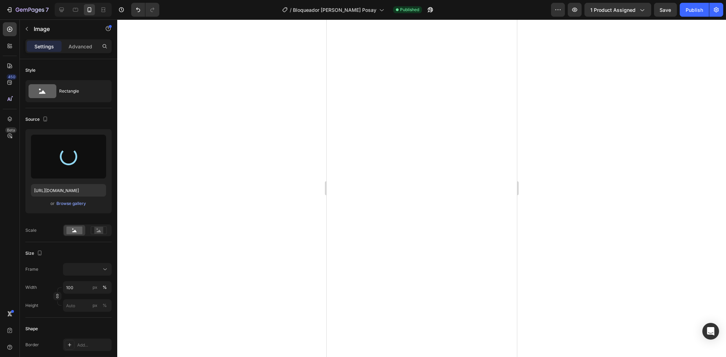
type input "[URL][DOMAIN_NAME]"
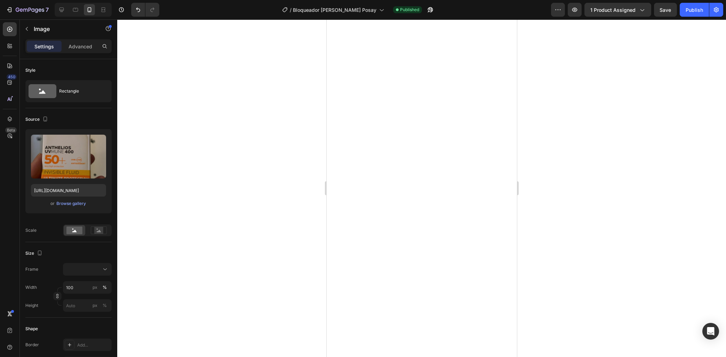
click at [639, 227] on div at bounding box center [421, 188] width 609 height 338
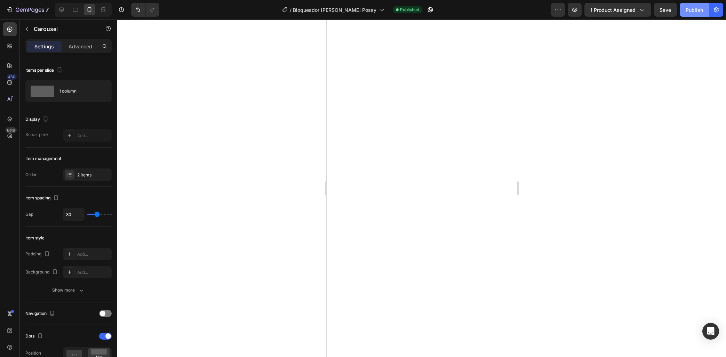
click at [693, 16] on button "Publish" at bounding box center [694, 10] width 29 height 14
click at [14, 29] on div at bounding box center [10, 29] width 14 height 14
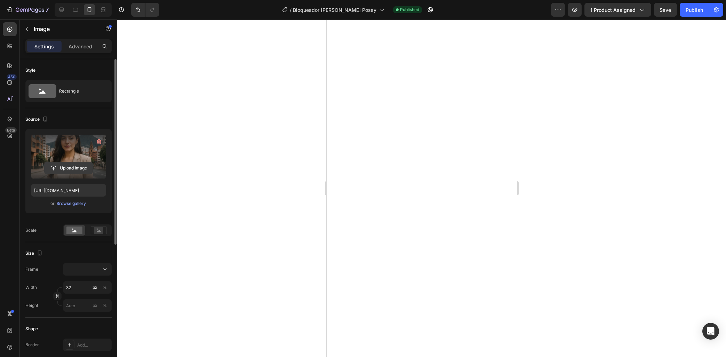
click at [48, 163] on input "file" at bounding box center [69, 168] width 48 height 12
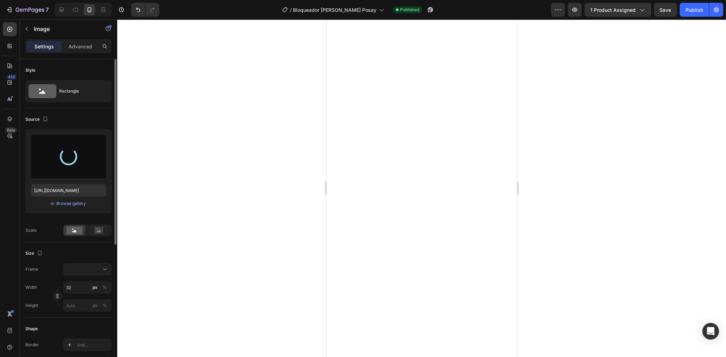
type input "[URL][DOMAIN_NAME]"
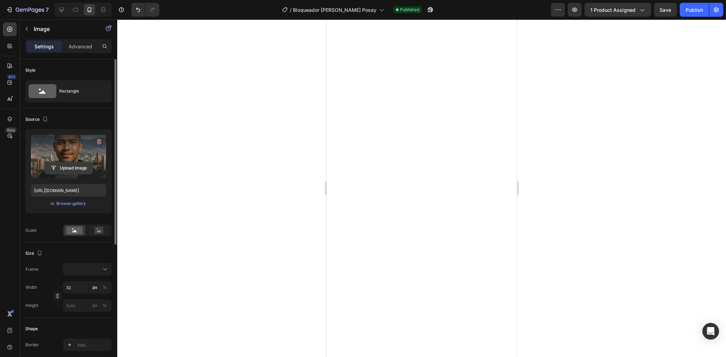
click at [47, 169] on input "file" at bounding box center [69, 168] width 48 height 12
type input "[URL][DOMAIN_NAME]"
click at [697, 10] on div "Publish" at bounding box center [694, 9] width 17 height 7
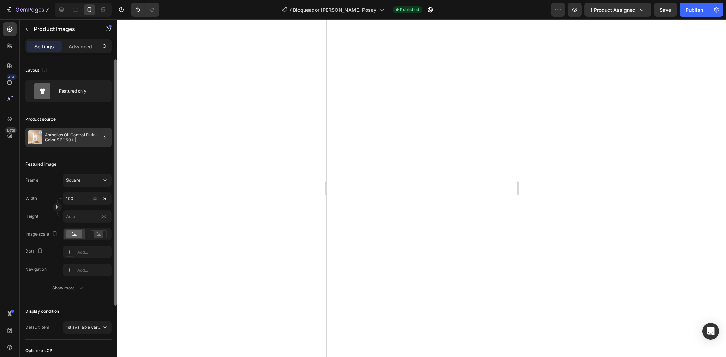
click at [66, 141] on p "Anthelios Oil Control Fluido con Color SPF 50+ | [PERSON_NAME]-Posay" at bounding box center [77, 138] width 64 height 10
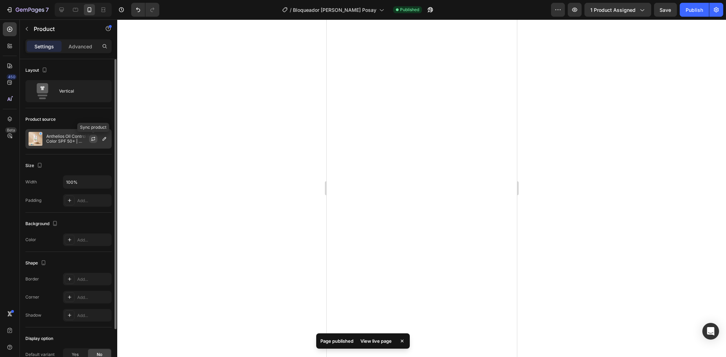
click at [94, 139] on icon "button" at bounding box center [94, 138] width 4 height 2
click at [72, 143] on p "Anthelios Oil Control Fluido con Color SPF 50+ | [PERSON_NAME]-Posay" at bounding box center [77, 139] width 62 height 10
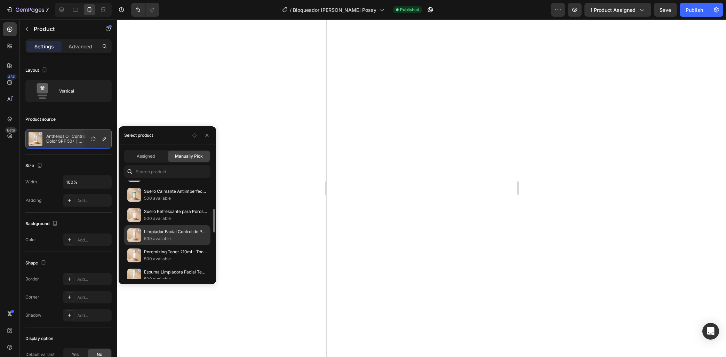
scroll to position [268, 0]
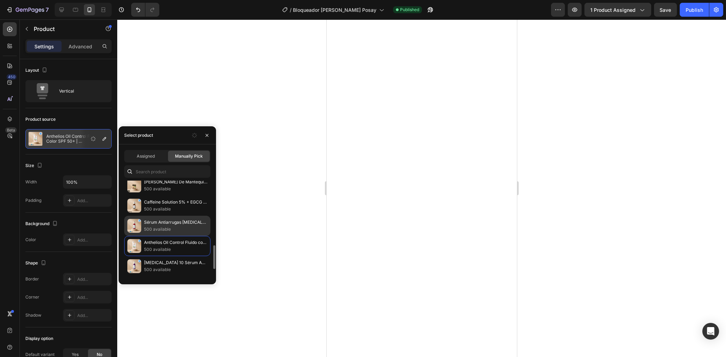
drag, startPoint x: 180, startPoint y: 221, endPoint x: 187, endPoint y: 220, distance: 7.0
click at [181, 220] on p "Sérum Antiarrugas [MEDICAL_DATA] B3 30Ml | [PERSON_NAME]-Posay" at bounding box center [175, 222] width 63 height 7
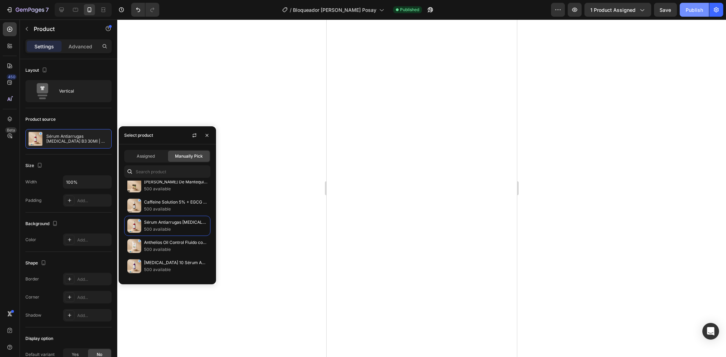
click at [684, 13] on button "Publish" at bounding box center [694, 10] width 29 height 14
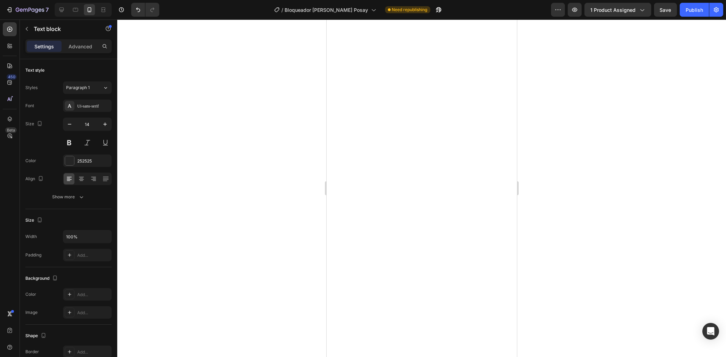
click at [304, 240] on div at bounding box center [421, 188] width 609 height 338
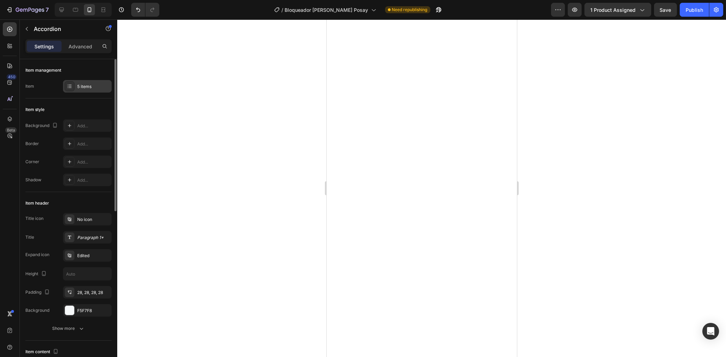
click at [89, 84] on div "5 items" at bounding box center [93, 87] width 33 height 6
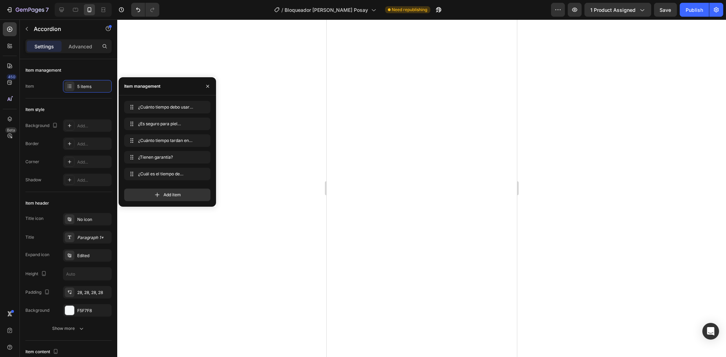
click at [160, 188] on div "Add item" at bounding box center [167, 192] width 86 height 18
click at [160, 193] on icon at bounding box center [157, 194] width 7 height 7
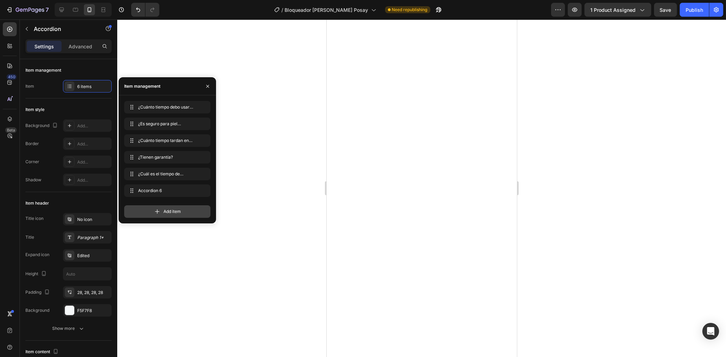
click at [161, 210] on div "Add item" at bounding box center [167, 211] width 86 height 13
click at [167, 224] on div "Add item" at bounding box center [167, 228] width 86 height 13
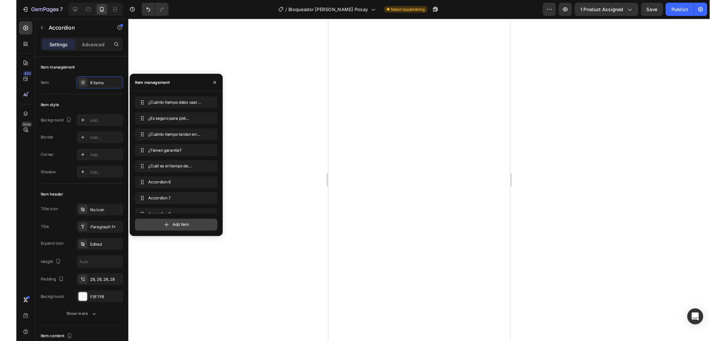
scroll to position [9, 0]
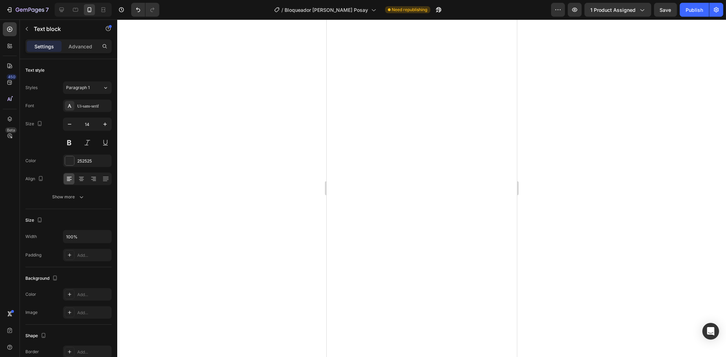
click at [301, 290] on div at bounding box center [421, 188] width 609 height 338
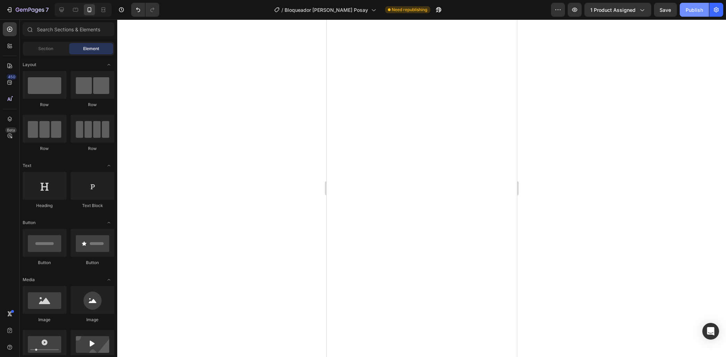
click at [694, 10] on div "Publish" at bounding box center [694, 9] width 17 height 7
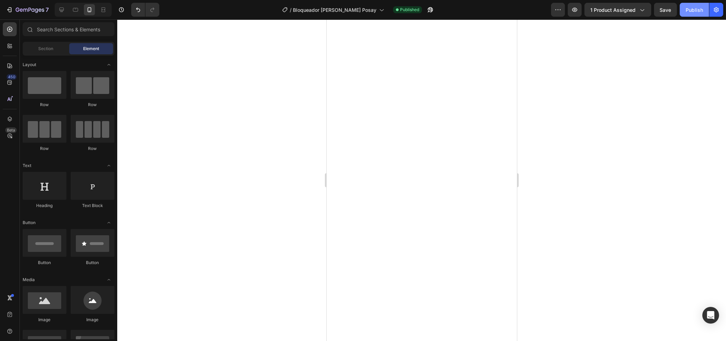
click at [695, 7] on div "Publish" at bounding box center [694, 9] width 17 height 7
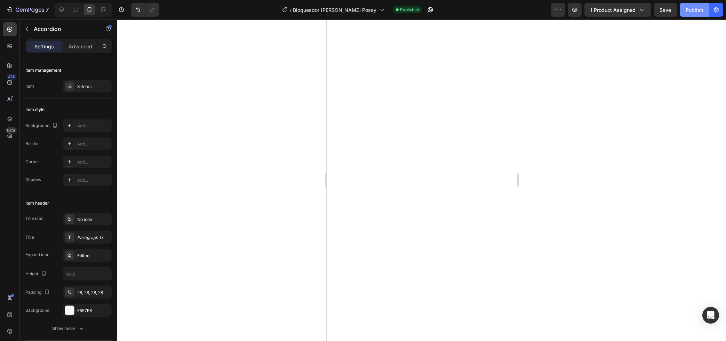
click at [684, 8] on button "Publish" at bounding box center [694, 10] width 29 height 14
click at [22, 11] on icon "button" at bounding box center [21, 9] width 3 height 3
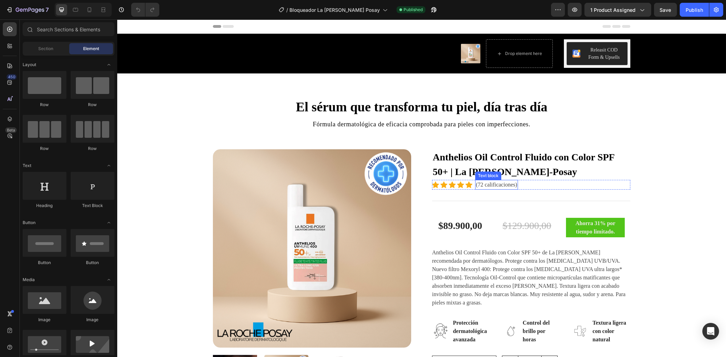
click at [483, 186] on p "(72 calificaciones)" at bounding box center [496, 185] width 41 height 8
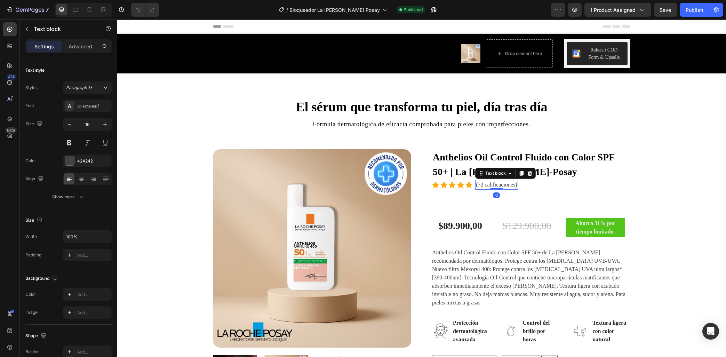
click at [483, 186] on p "(72 calificaciones)" at bounding box center [496, 185] width 41 height 8
click at [689, 8] on div "Publish" at bounding box center [694, 9] width 17 height 7
